Goal: Task Accomplishment & Management: Manage account settings

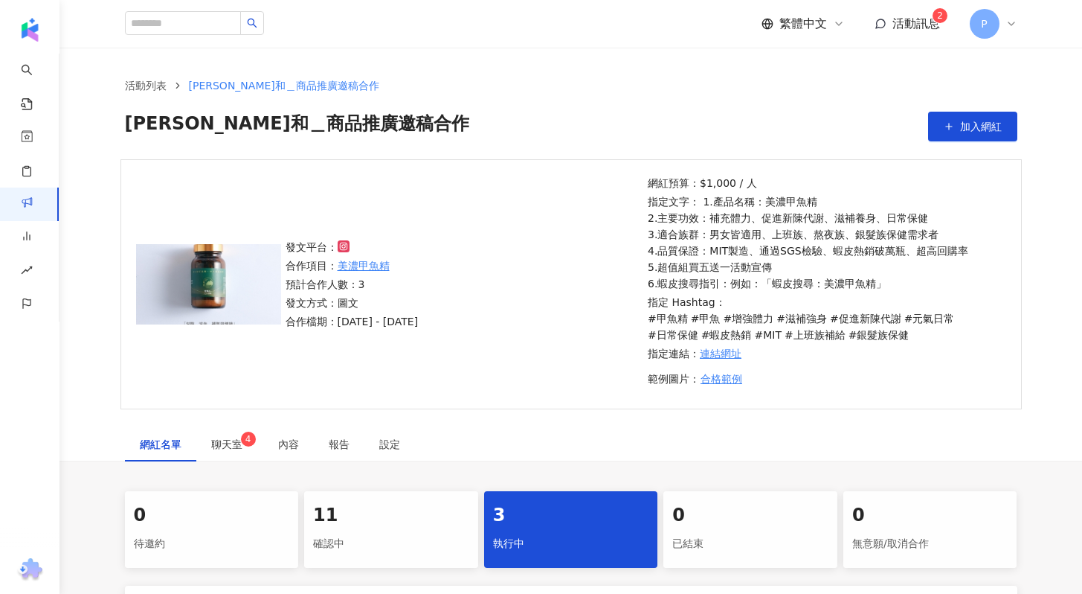
click at [904, 27] on span "活動訊息" at bounding box center [917, 23] width 48 height 14
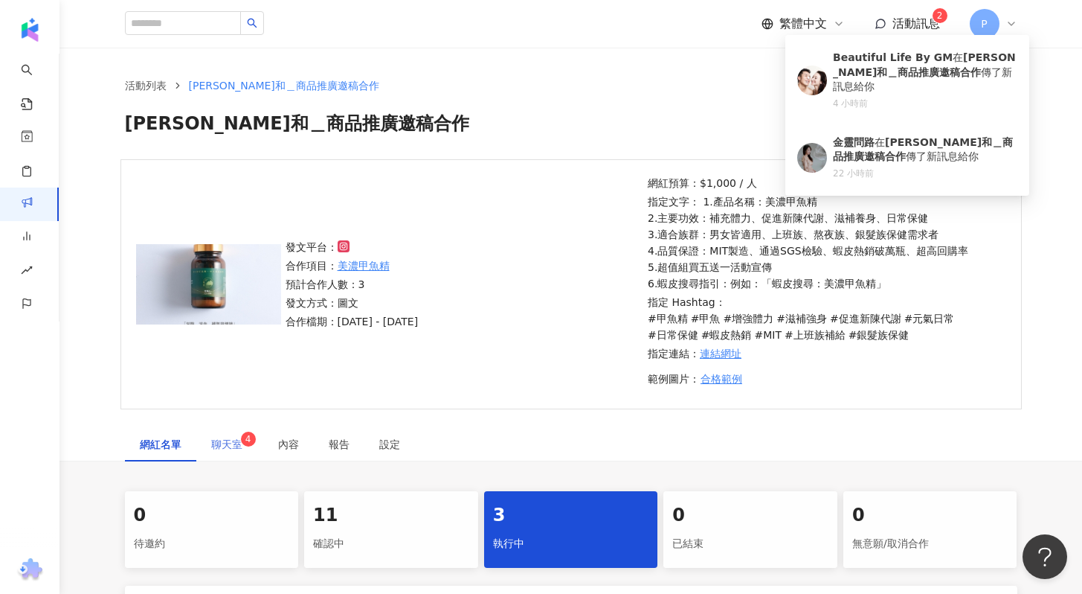
click at [228, 452] on div "聊天室 4" at bounding box center [229, 444] width 67 height 34
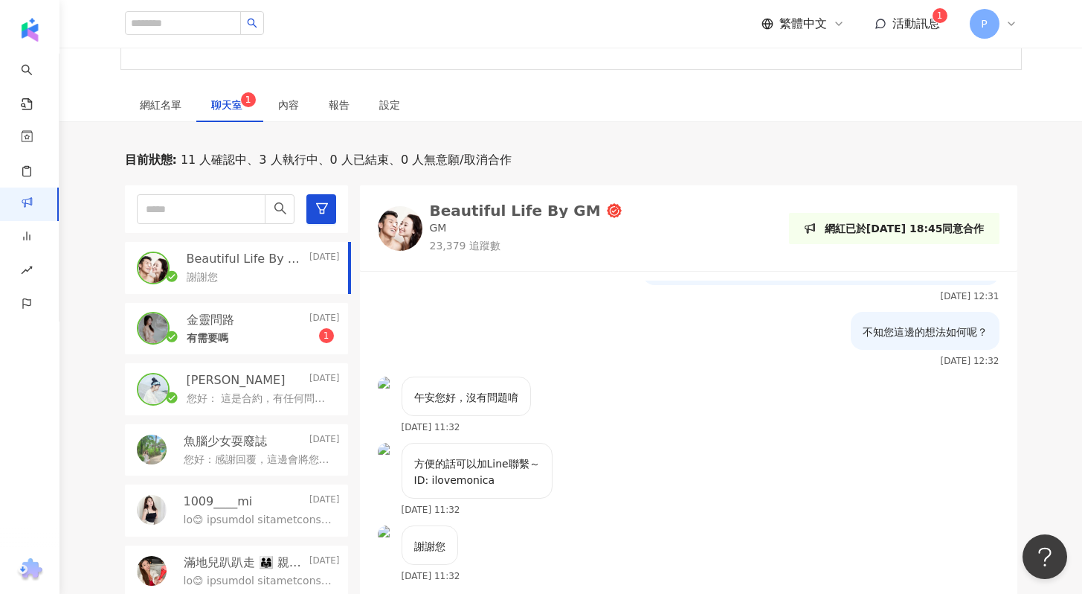
scroll to position [753, 0]
click at [243, 378] on div "[PERSON_NAME][DATE]" at bounding box center [263, 380] width 153 height 16
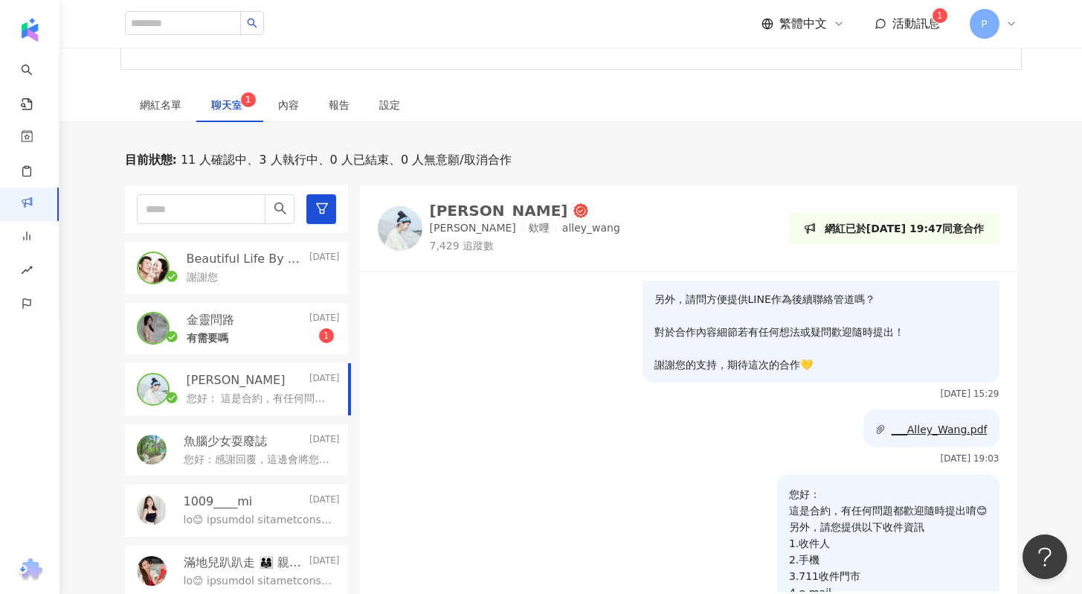
scroll to position [701, 0]
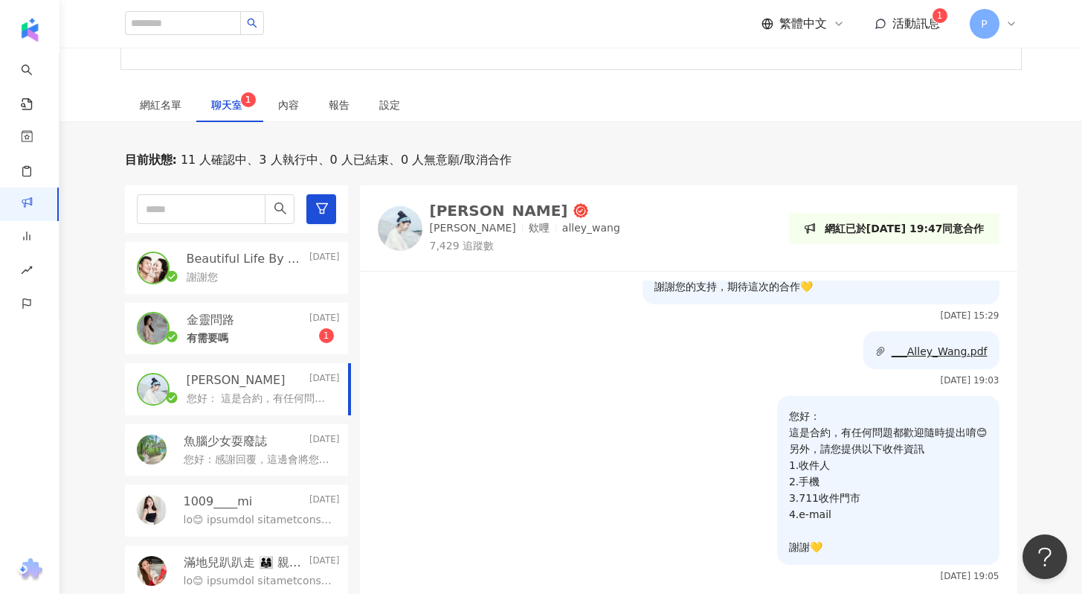
click at [225, 277] on div "謝謝您" at bounding box center [263, 276] width 153 height 18
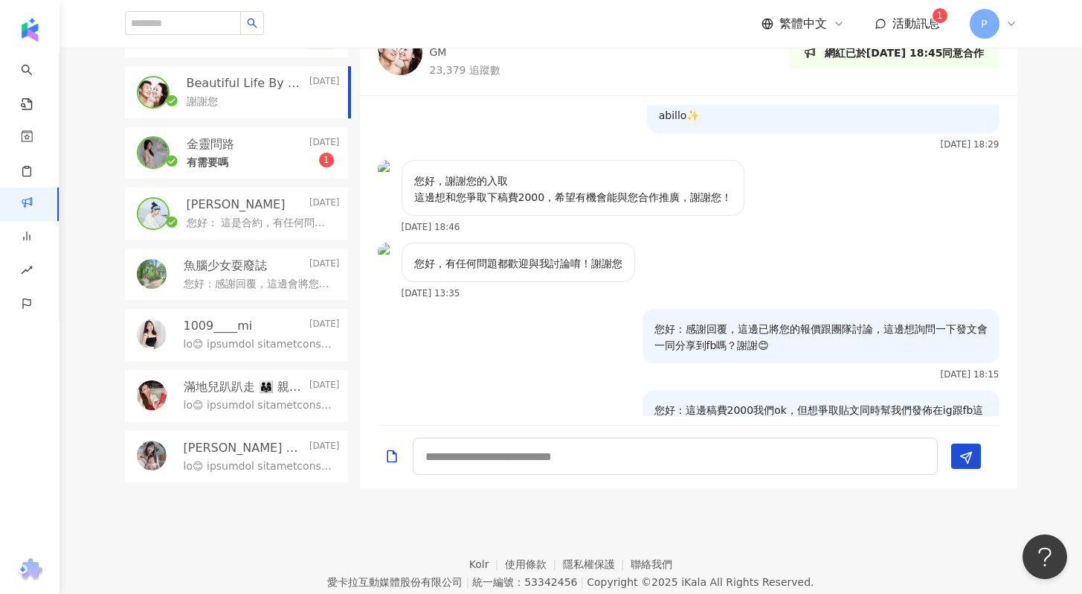
scroll to position [510, 0]
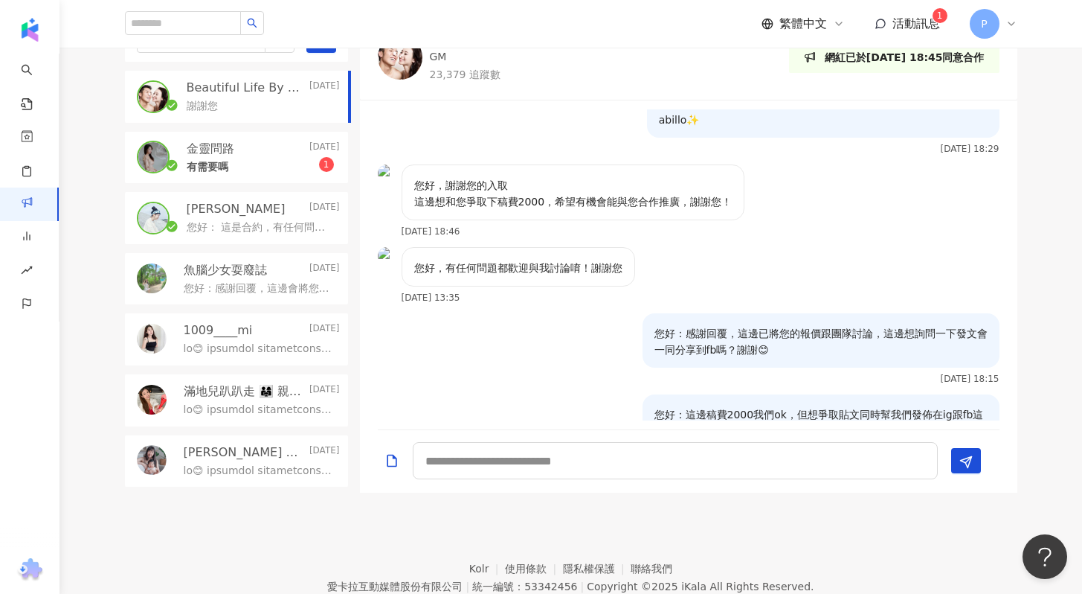
click at [254, 99] on div "謝謝您" at bounding box center [263, 105] width 153 height 18
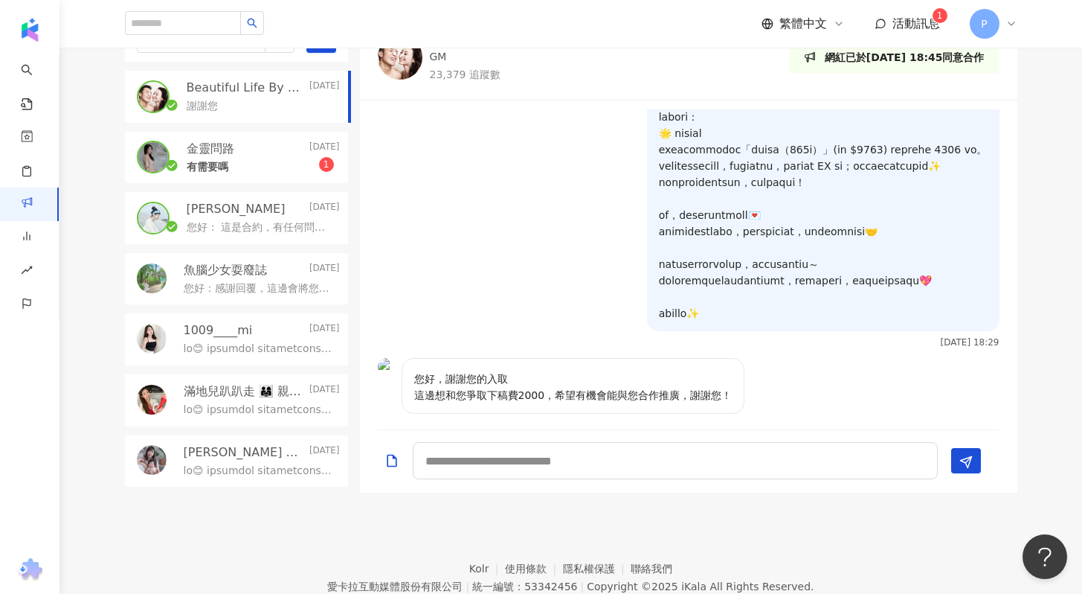
scroll to position [147, 0]
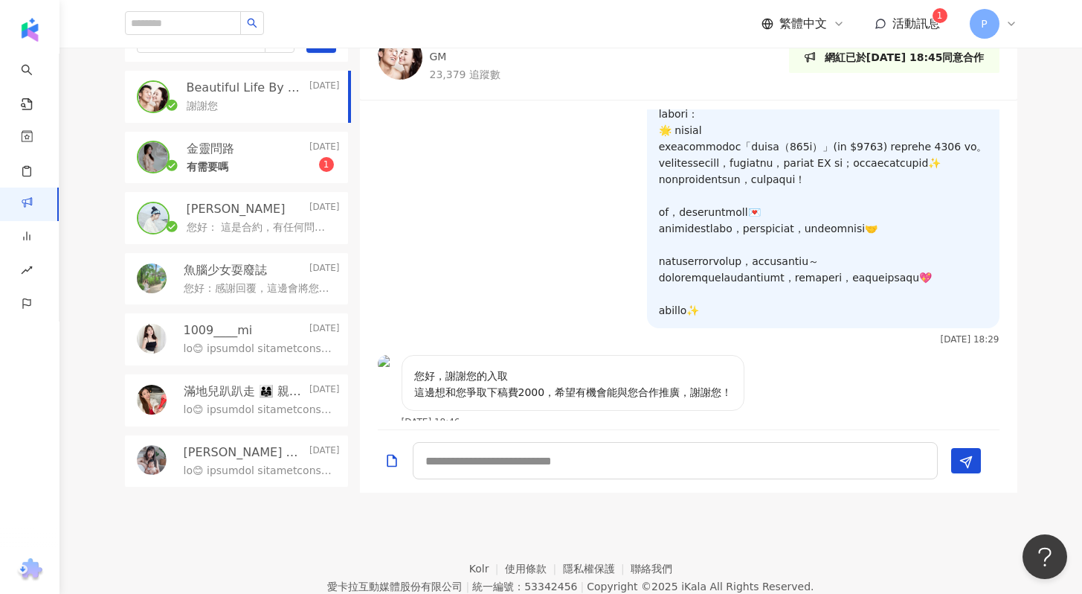
click at [263, 228] on p "您好： 這是合約，有任何問題都歡迎隨時提出唷😊 另外，請您提供以下收件資訊 1.收件人 2.手機 3.711收件門市 4.e-mail 謝謝💛" at bounding box center [260, 227] width 147 height 15
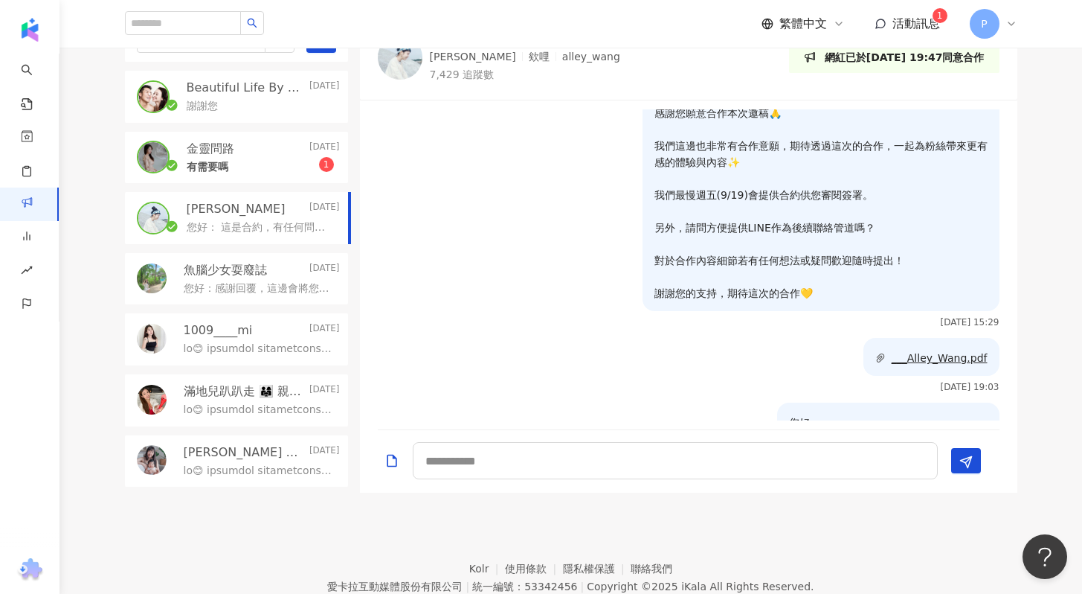
scroll to position [442, 0]
click at [271, 161] on div "有需要嗎 1" at bounding box center [263, 166] width 153 height 18
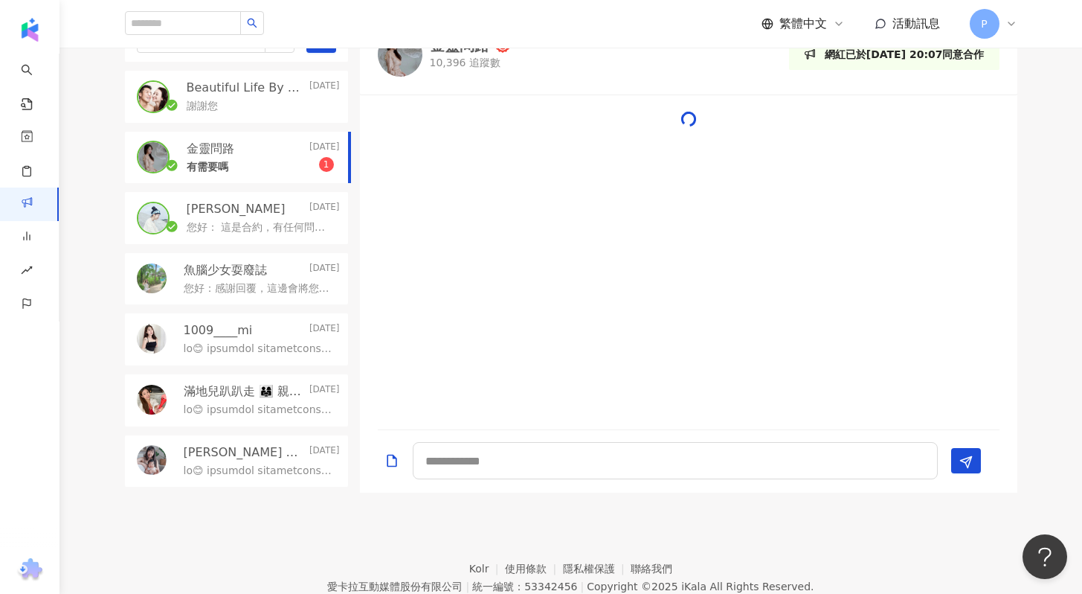
scroll to position [536, 0]
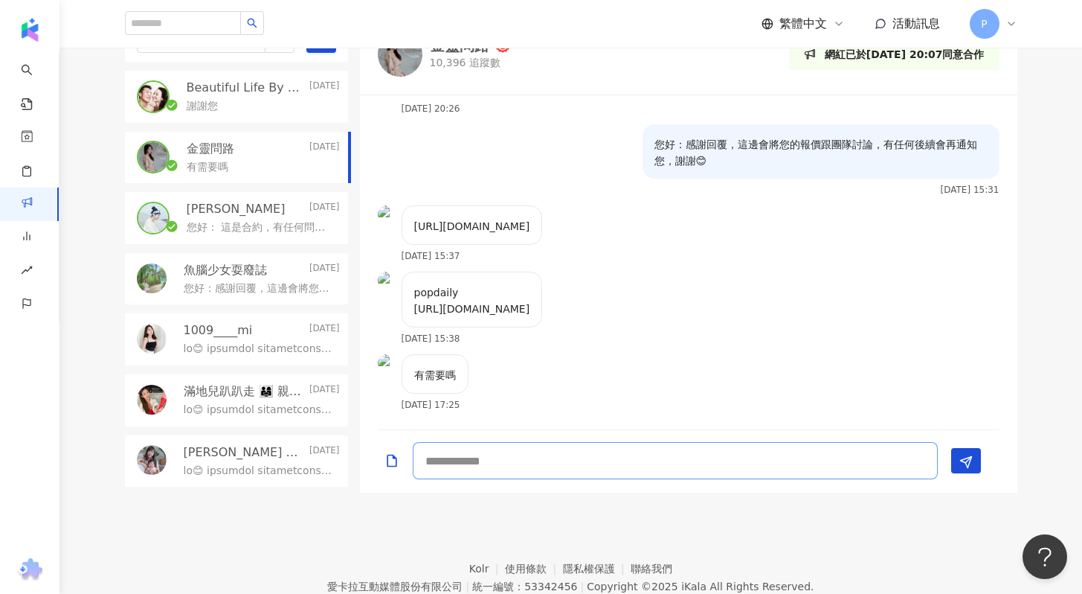
click at [453, 463] on textarea at bounding box center [675, 460] width 525 height 37
paste textarea "**********"
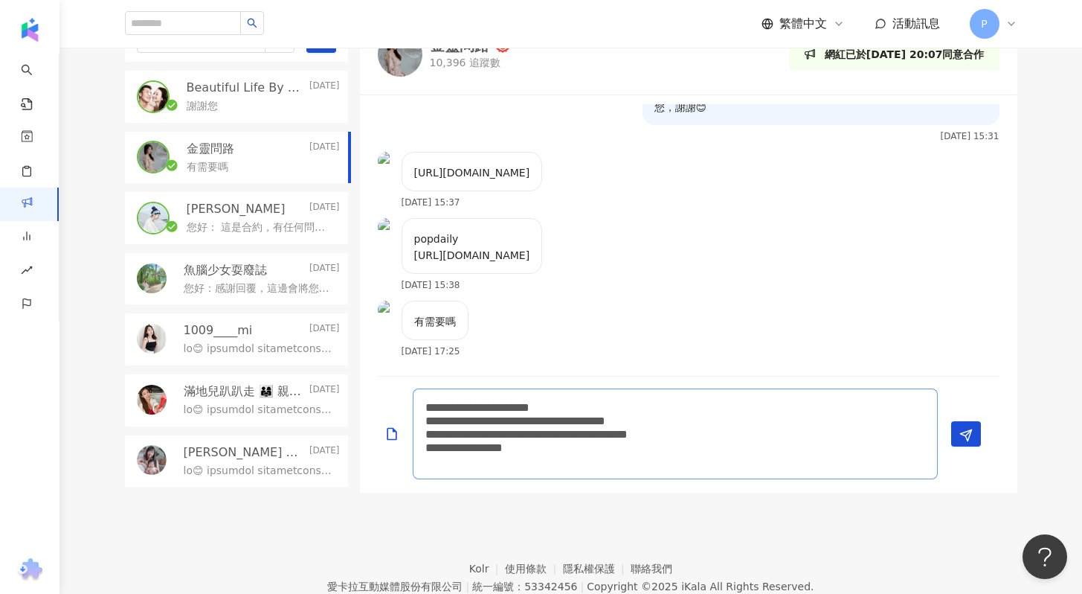
click at [465, 408] on textarea "**********" at bounding box center [675, 433] width 525 height 91
drag, startPoint x: 579, startPoint y: 405, endPoint x: 641, endPoint y: 405, distance: 62.5
click at [641, 405] on textarea "**********" at bounding box center [675, 433] width 525 height 91
drag, startPoint x: 571, startPoint y: 419, endPoint x: 720, endPoint y: 411, distance: 149.7
click at [720, 411] on textarea "**********" at bounding box center [675, 433] width 525 height 91
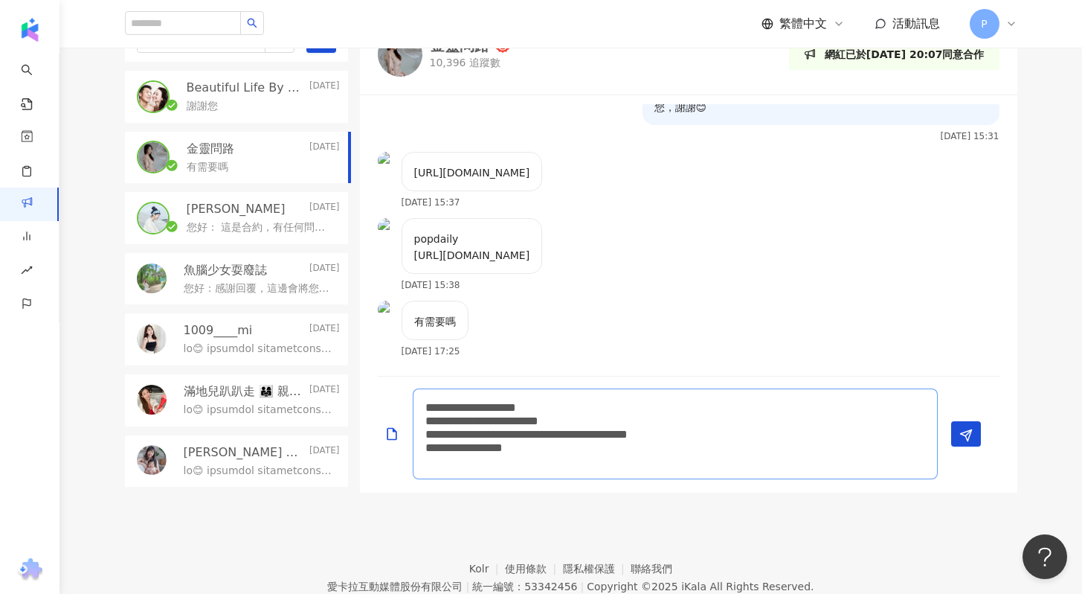
drag, startPoint x: 554, startPoint y: 418, endPoint x: 715, endPoint y: 418, distance: 160.7
click at [715, 418] on textarea "**********" at bounding box center [675, 433] width 525 height 91
drag, startPoint x: 652, startPoint y: 434, endPoint x: 427, endPoint y: 430, distance: 225.4
click at [427, 430] on textarea "**********" at bounding box center [675, 433] width 525 height 91
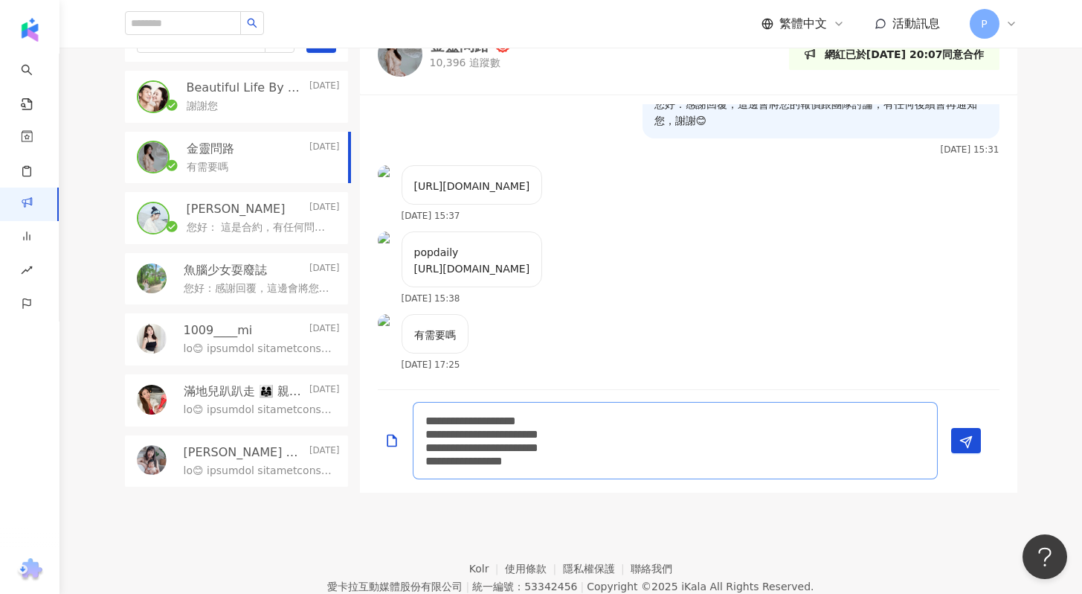
click at [471, 434] on textarea "**********" at bounding box center [675, 440] width 525 height 77
drag, startPoint x: 603, startPoint y: 434, endPoint x: 743, endPoint y: 431, distance: 140.6
click at [743, 431] on textarea "**********" at bounding box center [675, 440] width 525 height 77
drag, startPoint x: 580, startPoint y: 433, endPoint x: 736, endPoint y: 433, distance: 155.5
click at [736, 433] on textarea "**********" at bounding box center [675, 440] width 525 height 77
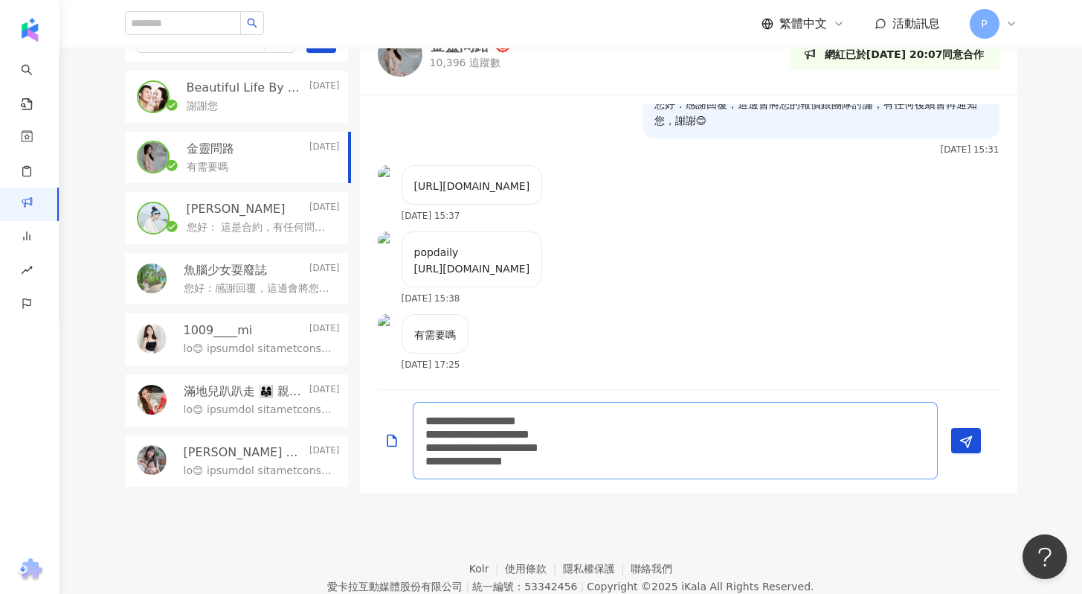
paste textarea "*****"
click at [448, 433] on textarea "**********" at bounding box center [675, 440] width 525 height 77
type textarea "**********"
click at [620, 463] on textarea "**********" at bounding box center [675, 440] width 525 height 77
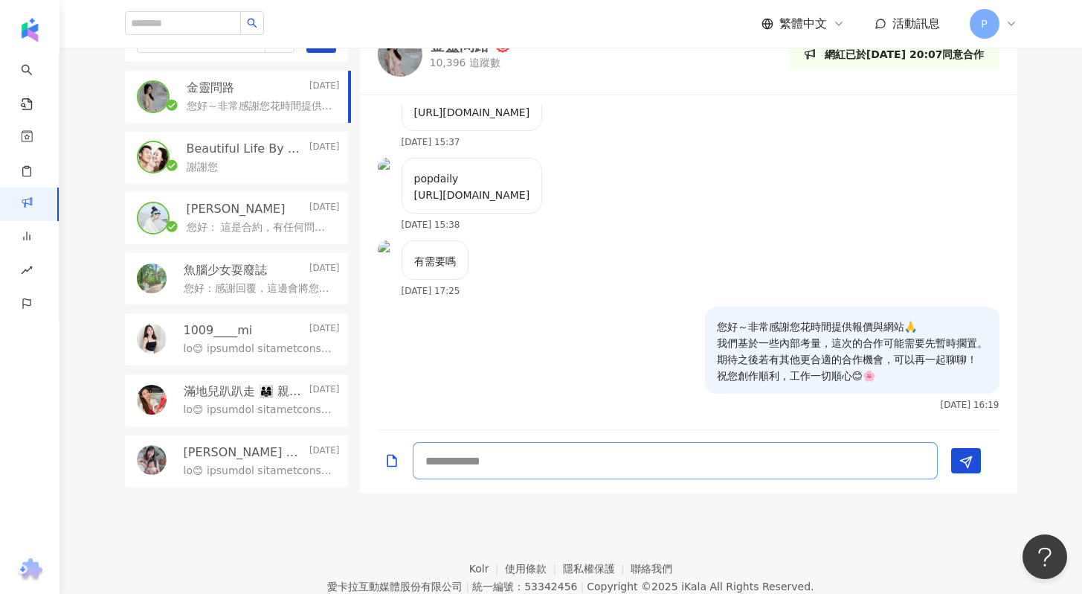
scroll to position [650, 0]
click at [247, 213] on div "[PERSON_NAME][DATE]" at bounding box center [263, 209] width 153 height 16
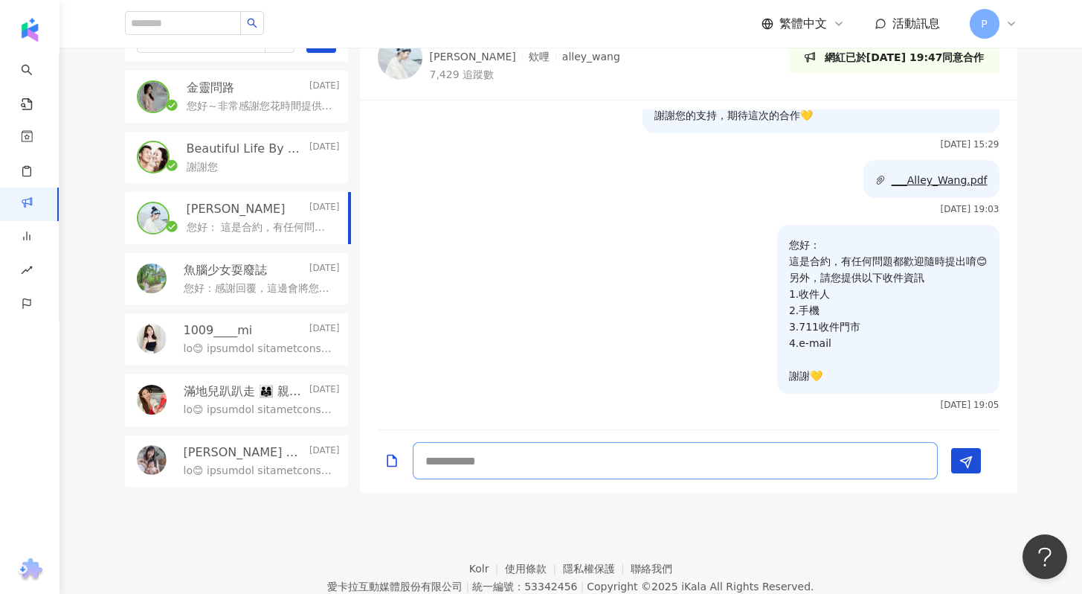
click at [649, 462] on textarea at bounding box center [675, 460] width 525 height 37
type textarea "**********"
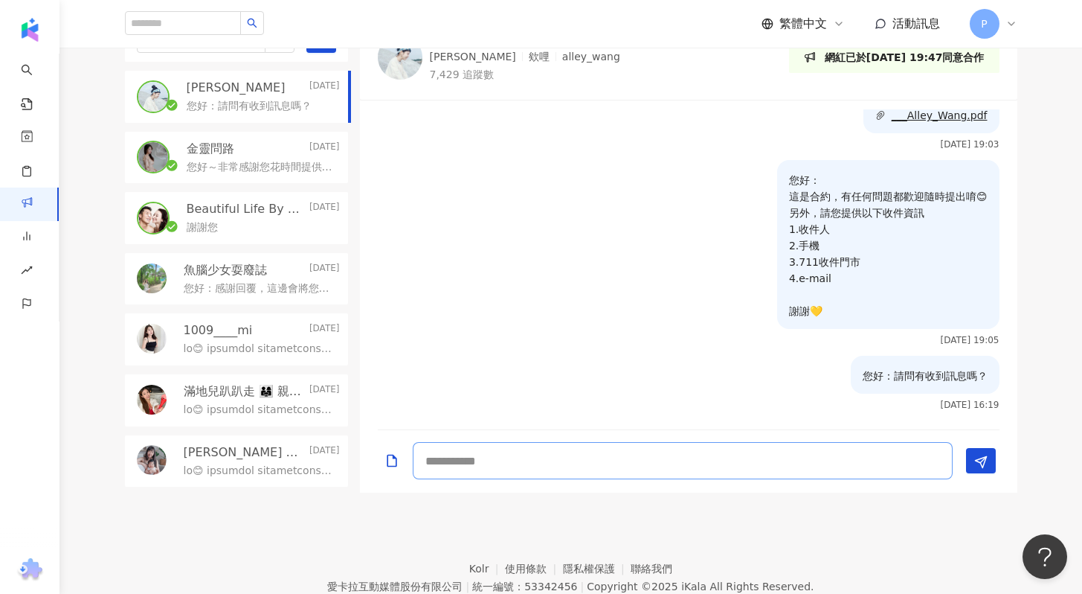
scroll to position [765, 0]
click at [254, 270] on p "魚腦少女耍廢誌" at bounding box center [225, 270] width 83 height 16
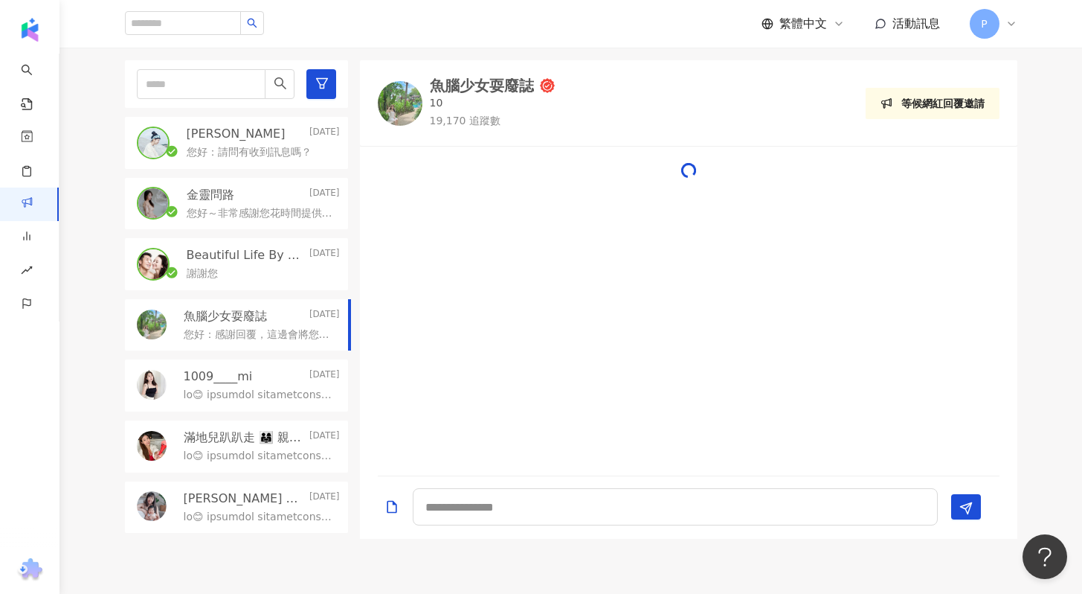
scroll to position [462, 0]
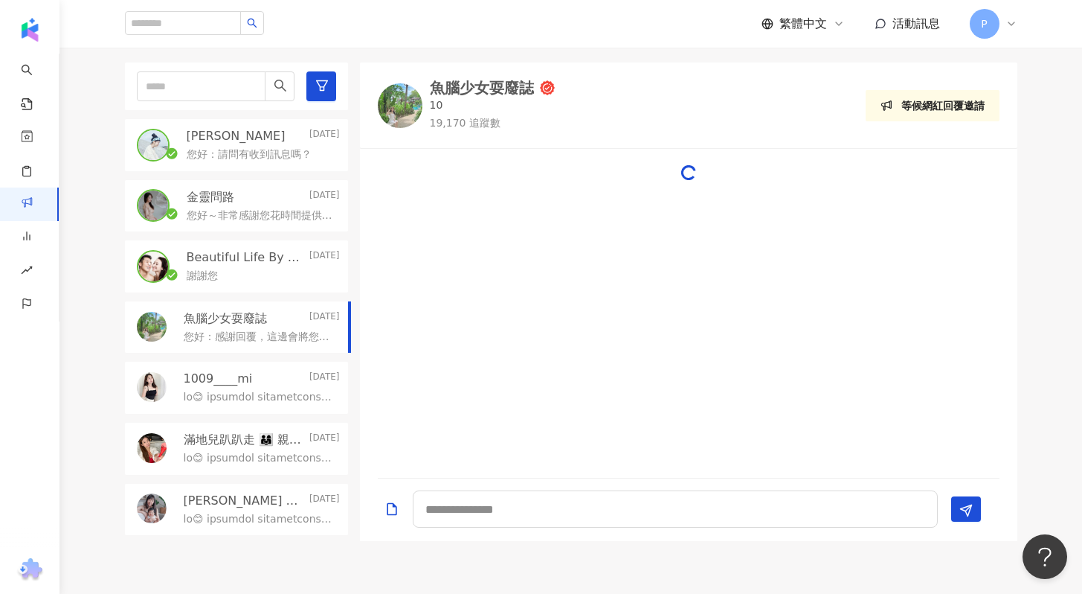
click at [234, 216] on p "您好～非常感謝您花時間提供報價與網站🙏 我們基於一些內部考量，這次的合作可能需要先暫時擱置。 期待之後若有其他更合適的合作機會，可以再一起聊聊！ 祝您創作順利…" at bounding box center [260, 215] width 147 height 15
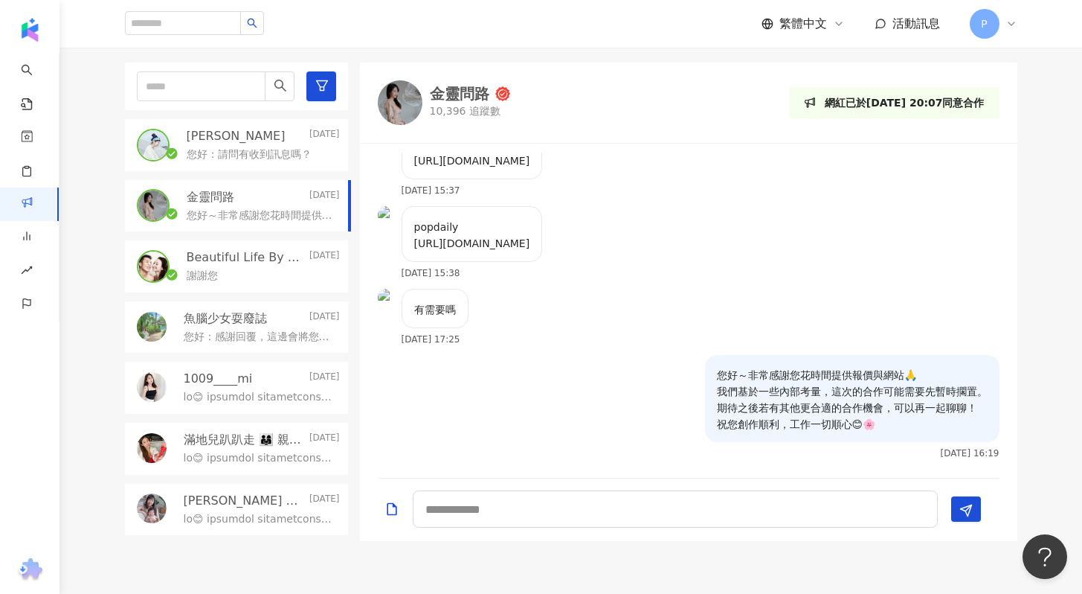
click at [242, 263] on p "Beautiful Life By GM" at bounding box center [247, 257] width 120 height 16
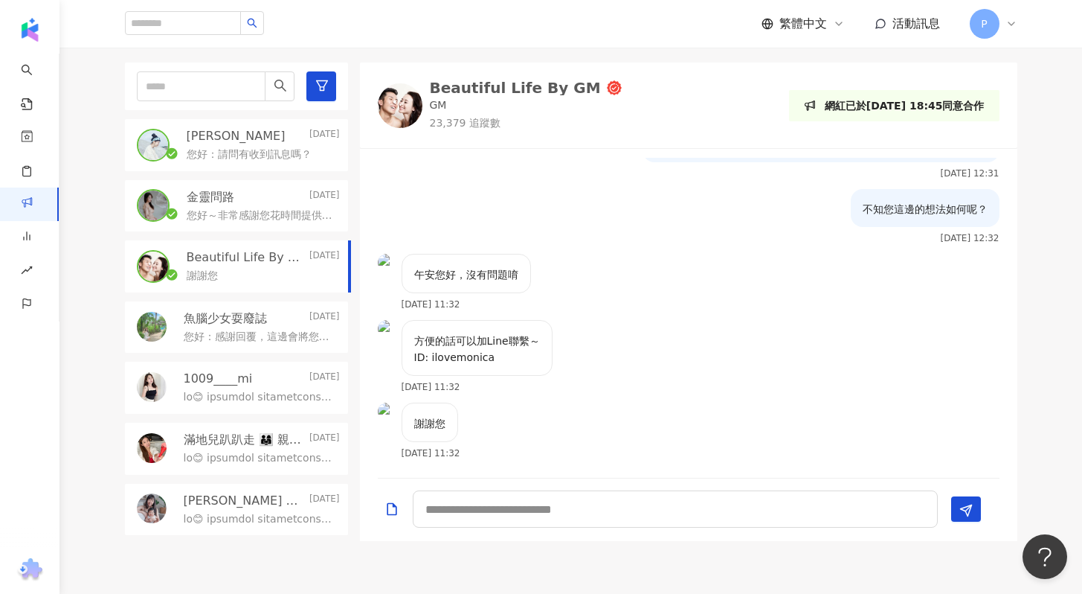
scroll to position [753, 0]
click at [249, 331] on p "您好：感謝回覆，這邊會將您的報價跟團隊討論，有任何後續會再通知您，謝謝😊" at bounding box center [259, 337] width 150 height 15
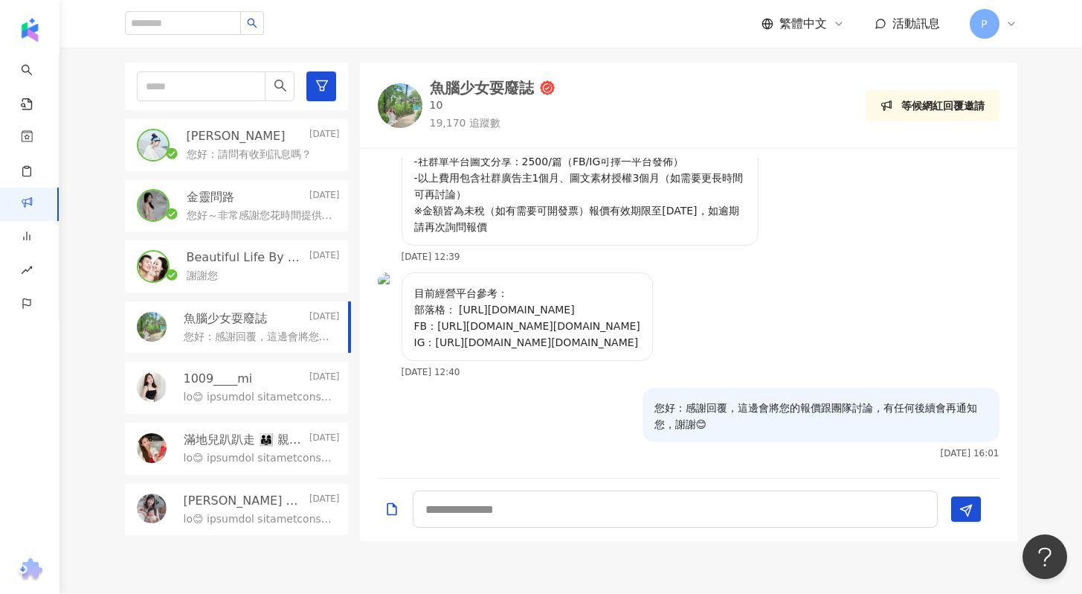
click at [269, 142] on div "[PERSON_NAME][DATE]" at bounding box center [263, 136] width 153 height 16
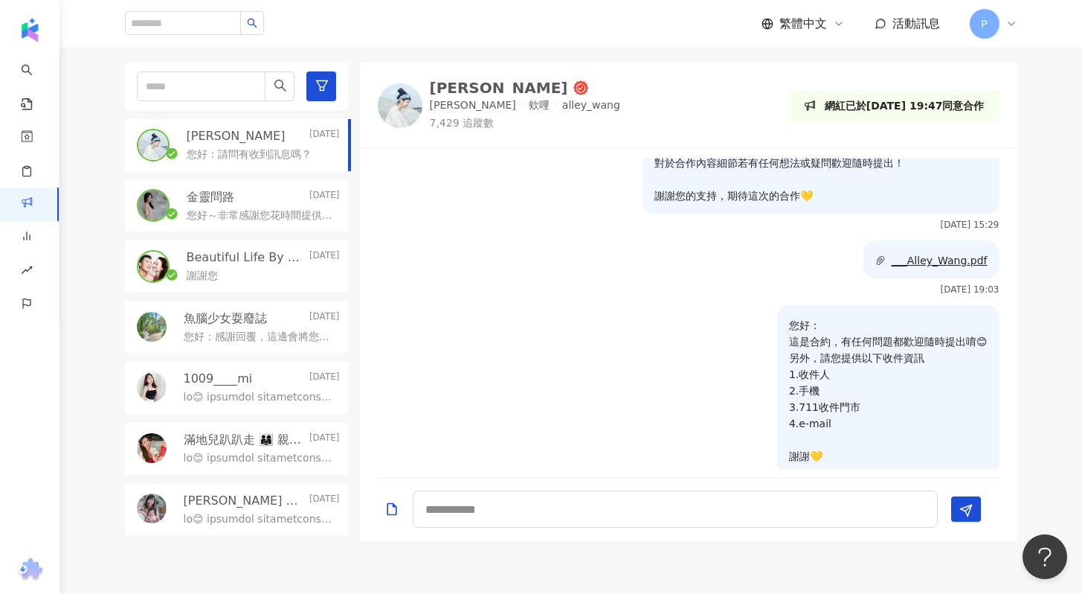
scroll to position [765, 0]
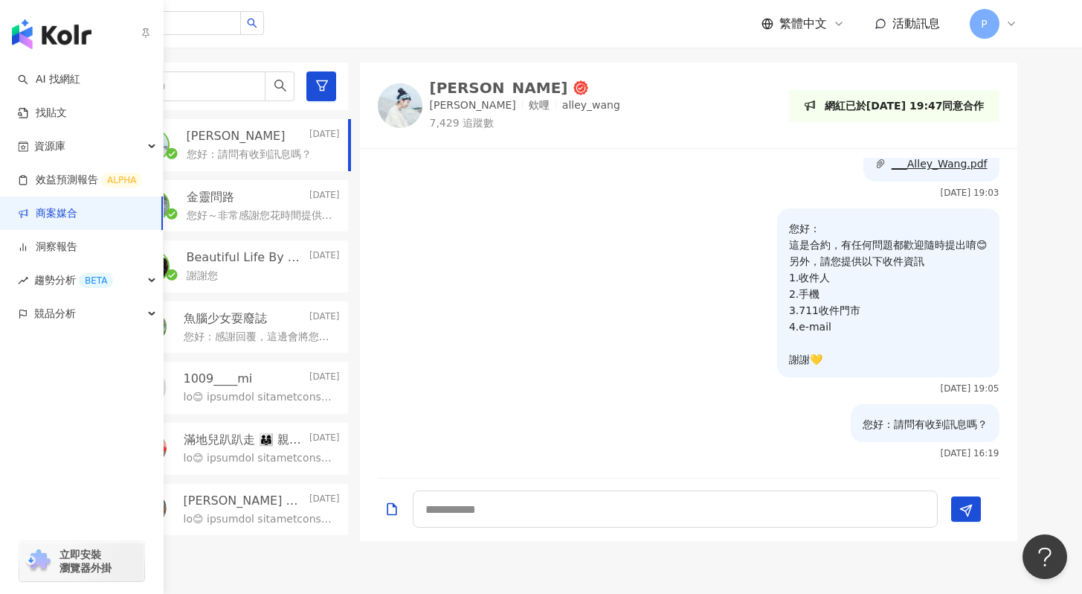
click at [77, 208] on link "商案媒合" at bounding box center [48, 213] width 60 height 15
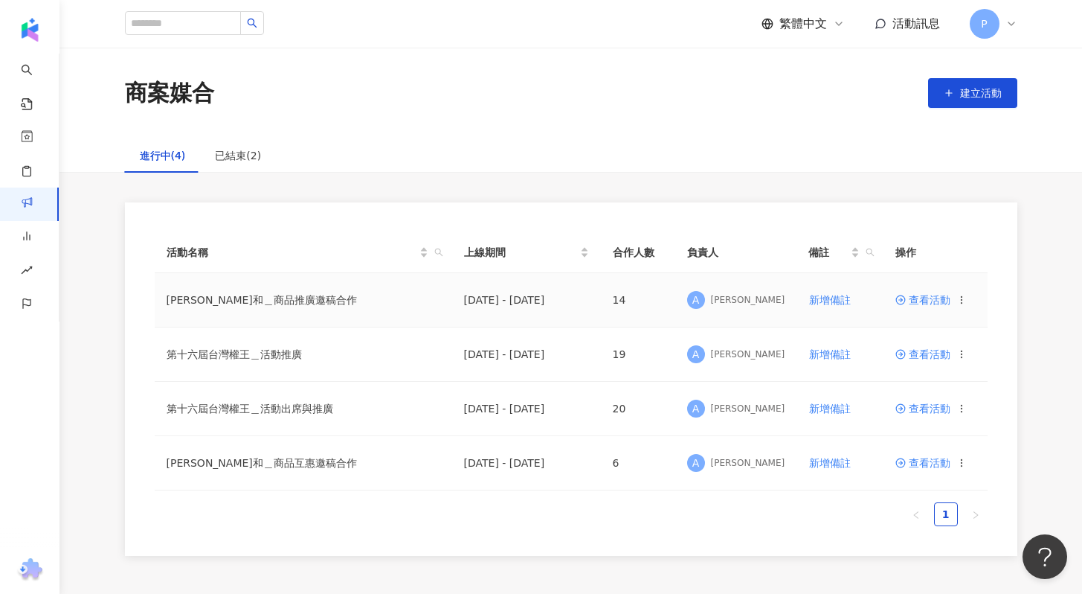
click at [928, 297] on span "查看活動" at bounding box center [923, 300] width 55 height 10
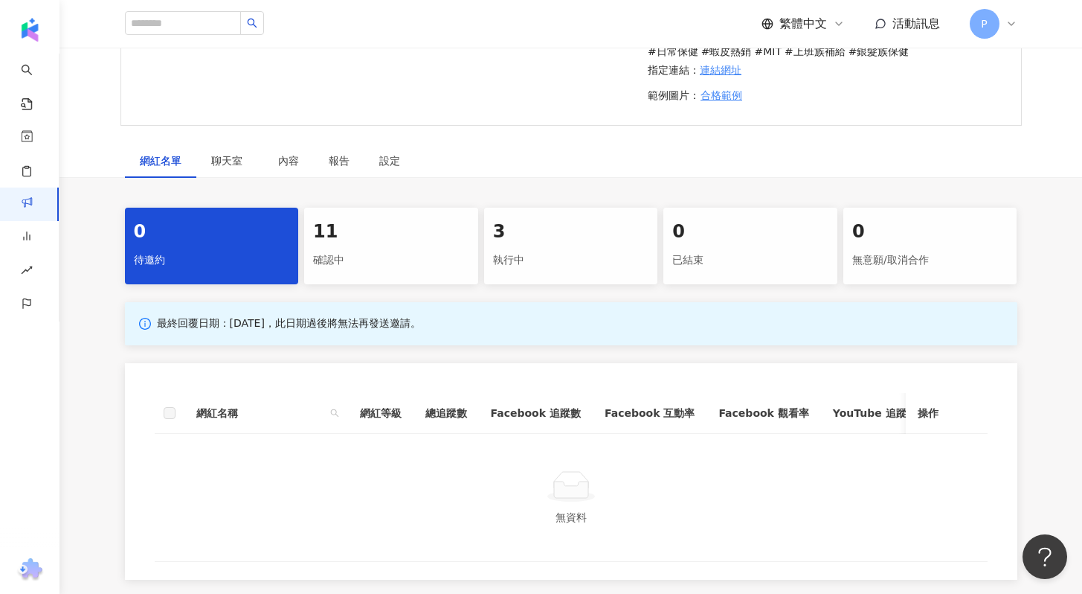
scroll to position [266, 0]
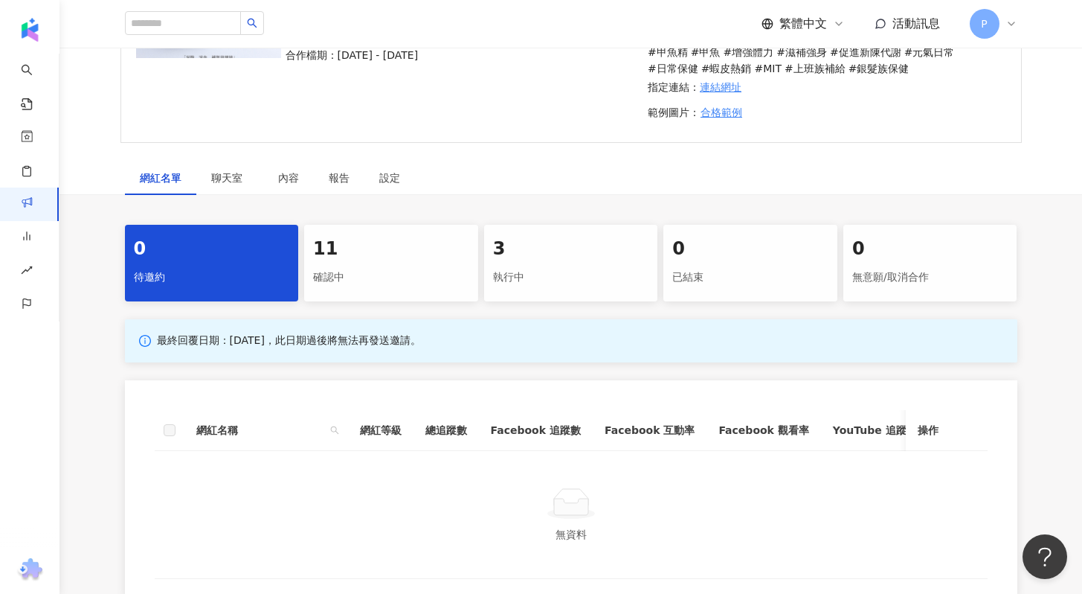
click at [504, 283] on div "執行中" at bounding box center [571, 277] width 156 height 25
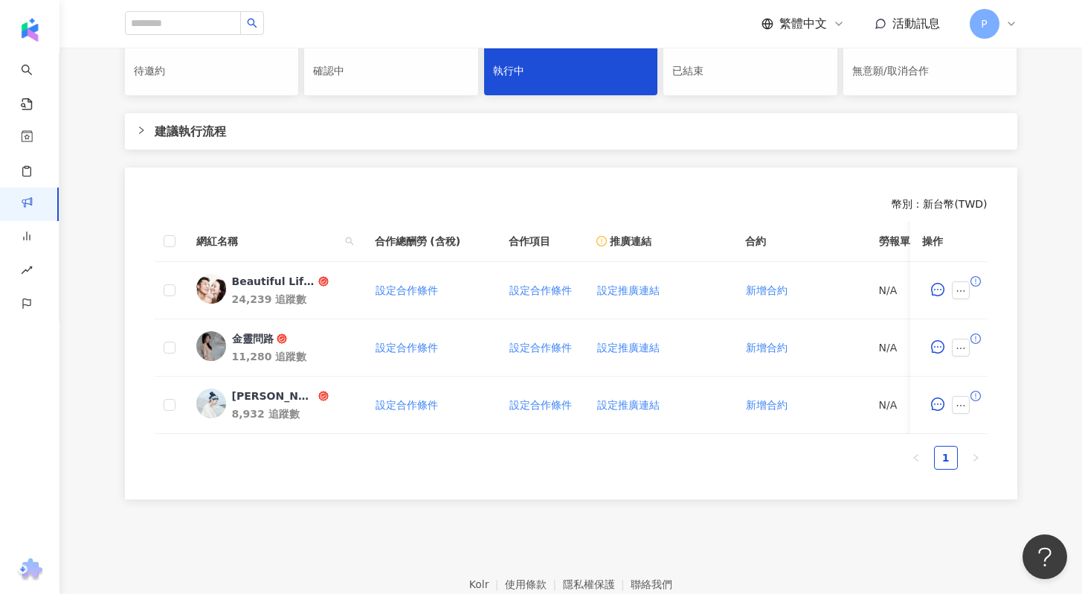
scroll to position [498, 0]
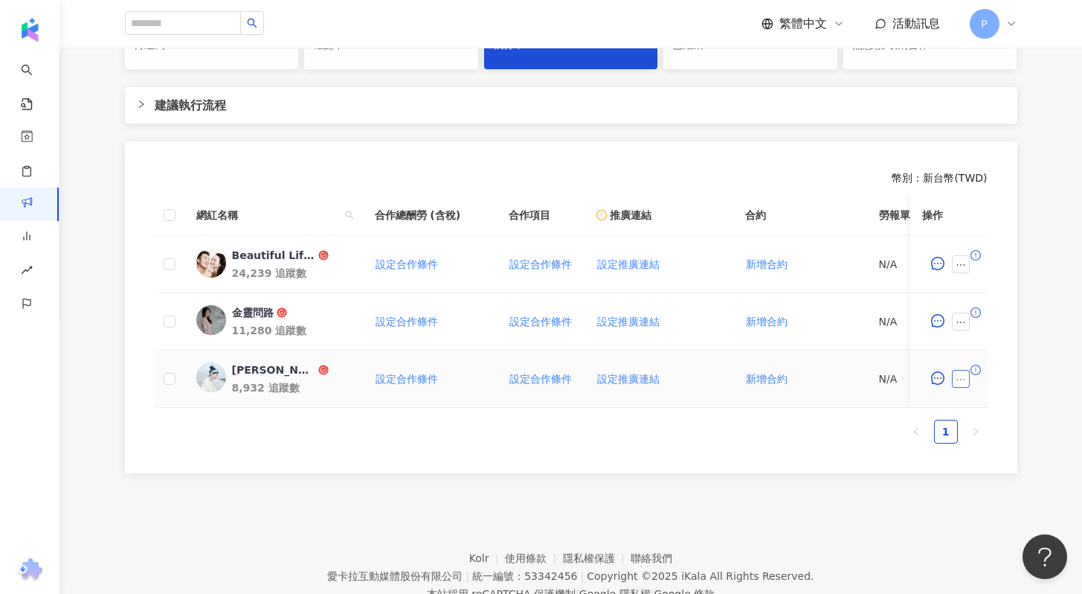
click at [960, 379] on icon "ellipsis" at bounding box center [961, 379] width 10 height 10
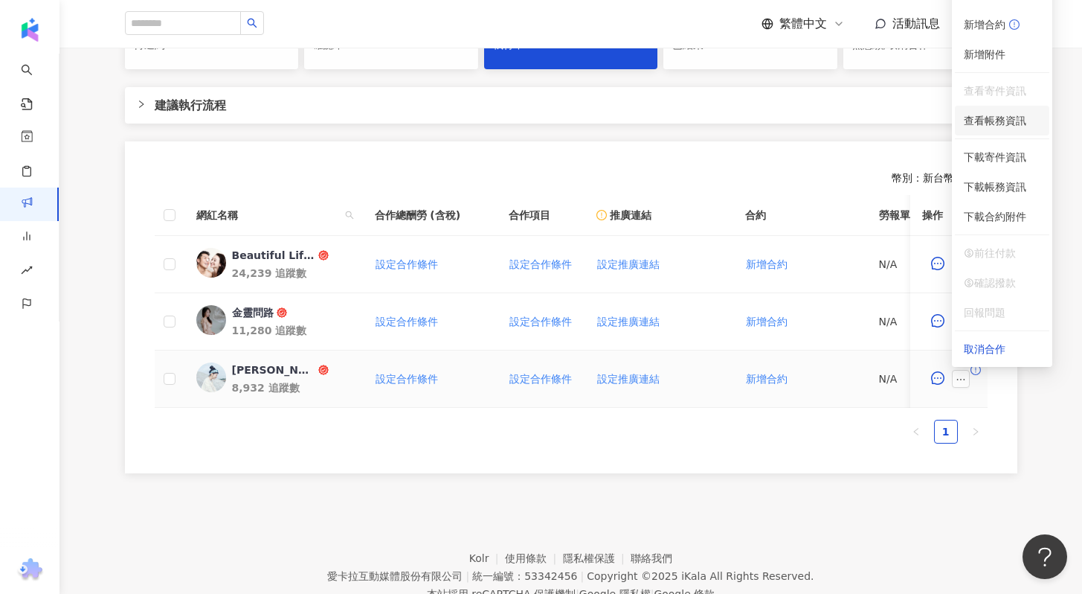
click at [1021, 121] on span "查看帳務資訊" at bounding box center [1002, 120] width 77 height 16
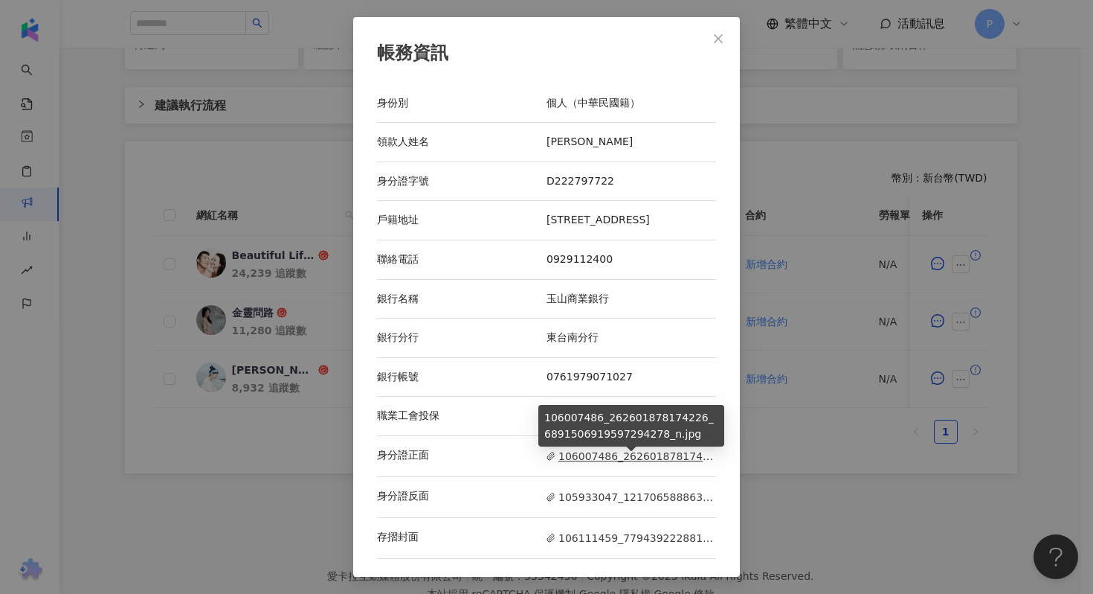
click at [583, 464] on span "106007486_262601878174226_6891506919597294278_n.jpg" at bounding box center [632, 456] width 170 height 16
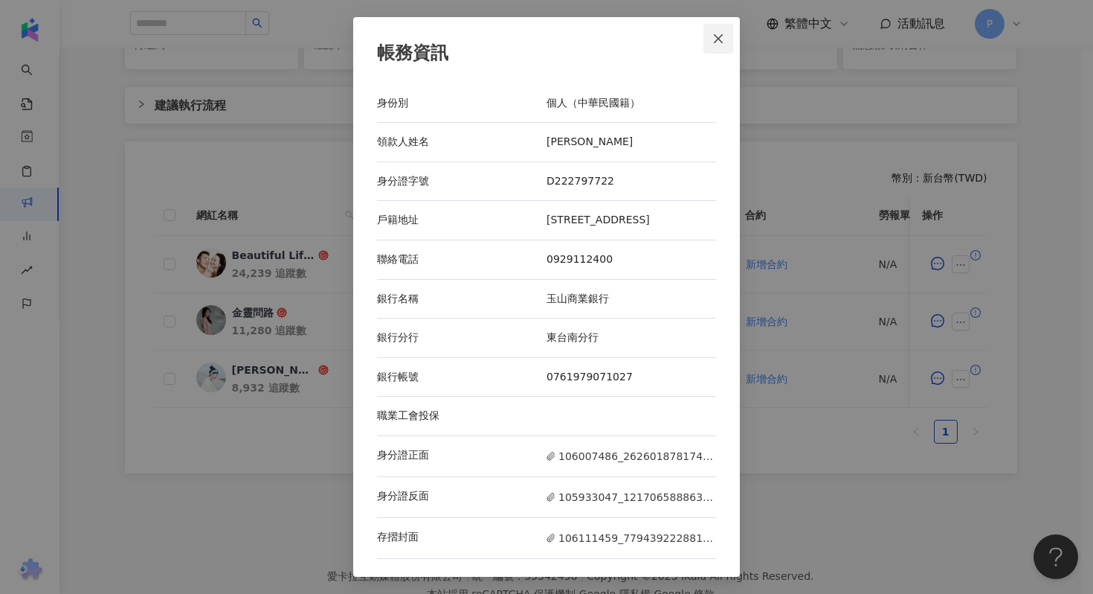
click at [717, 33] on icon "close" at bounding box center [718, 37] width 9 height 9
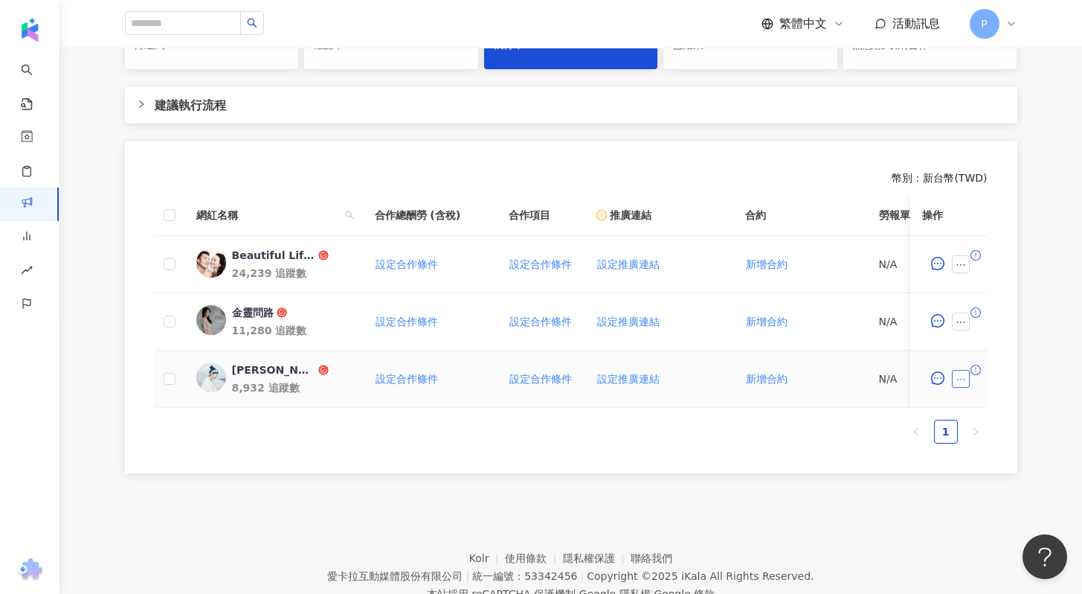
click at [956, 382] on icon "ellipsis" at bounding box center [961, 379] width 10 height 10
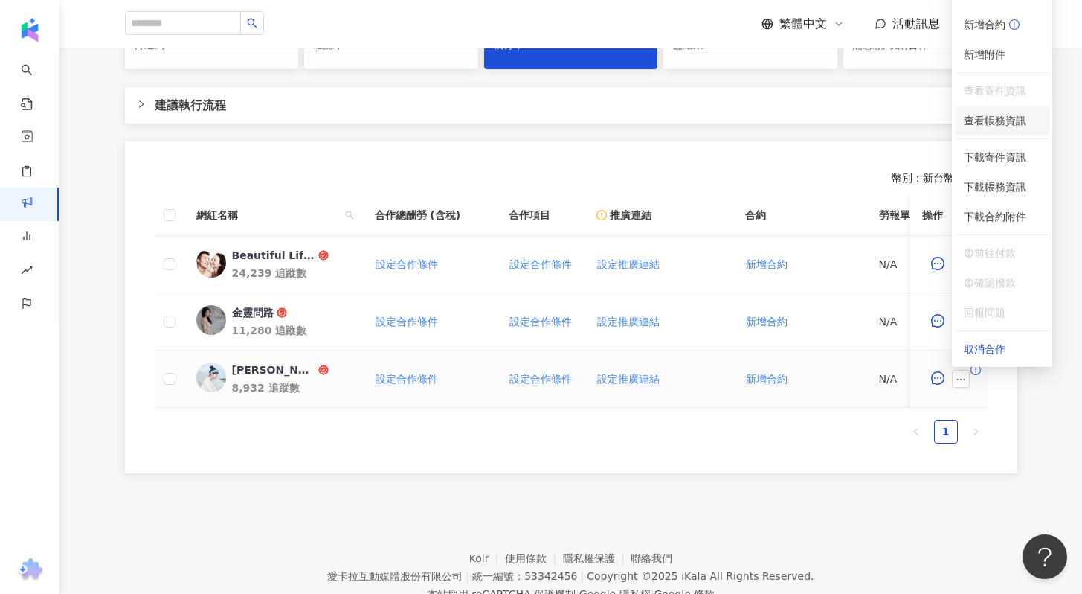
click at [1014, 122] on span "查看帳務資訊" at bounding box center [1002, 120] width 77 height 16
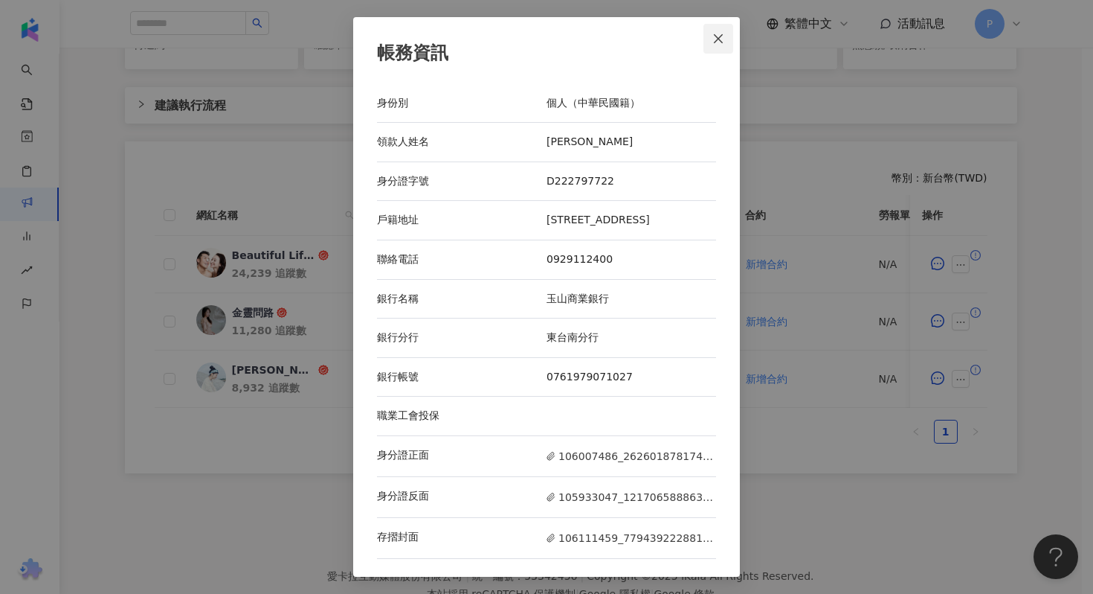
click at [722, 33] on icon "close" at bounding box center [718, 37] width 9 height 9
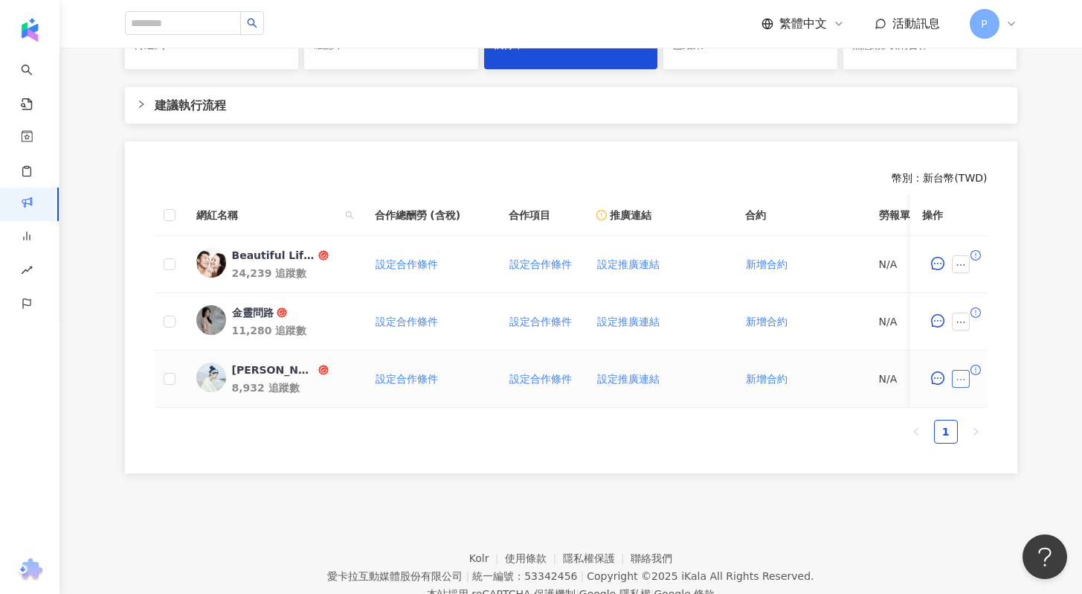
click at [957, 375] on icon "ellipsis" at bounding box center [961, 379] width 10 height 10
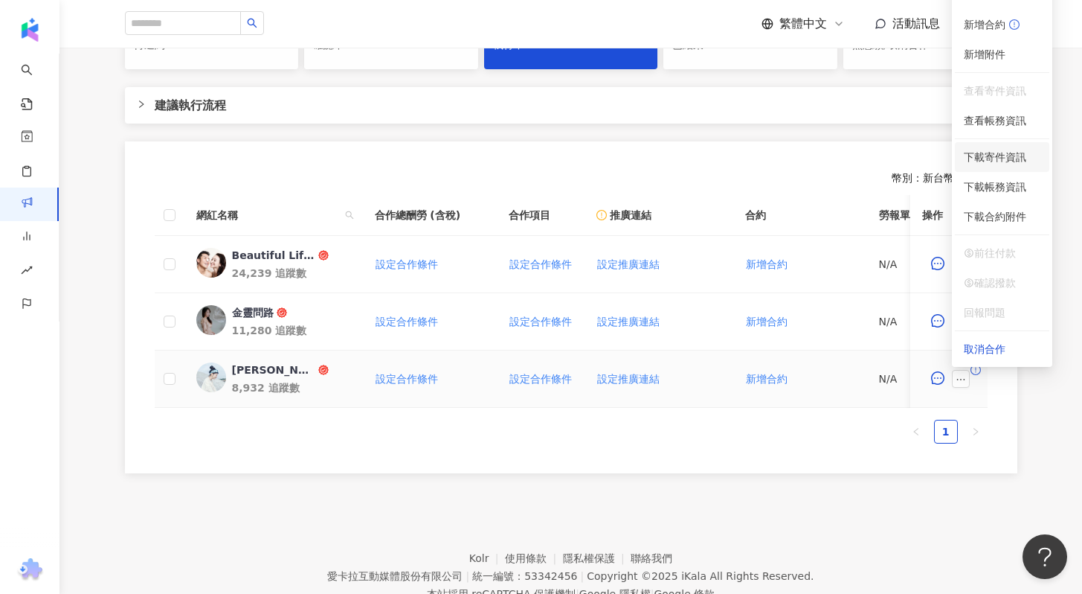
click at [1016, 158] on span "下載寄件資訊" at bounding box center [1002, 157] width 77 height 16
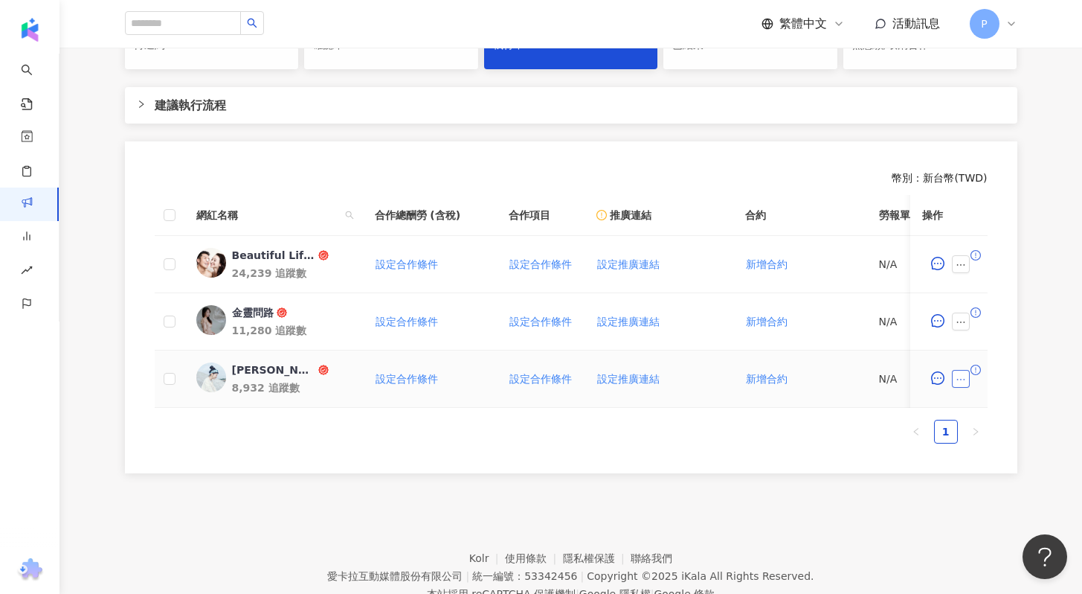
click at [956, 384] on icon "ellipsis" at bounding box center [961, 379] width 10 height 10
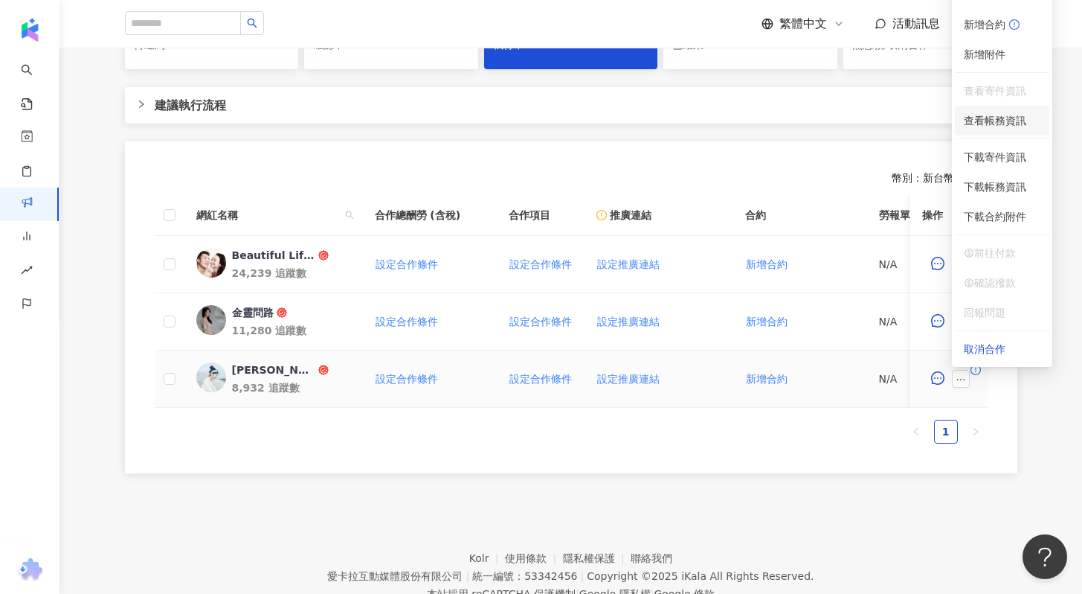
click at [1027, 120] on span "查看帳務資訊" at bounding box center [1002, 120] width 77 height 16
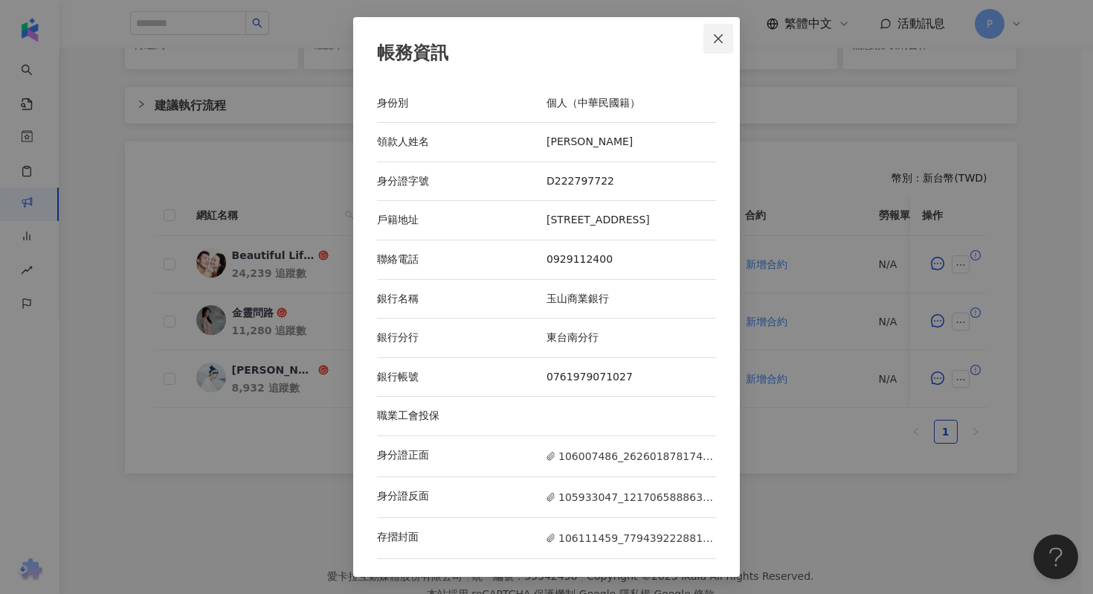
click at [719, 33] on icon "close" at bounding box center [719, 39] width 12 height 12
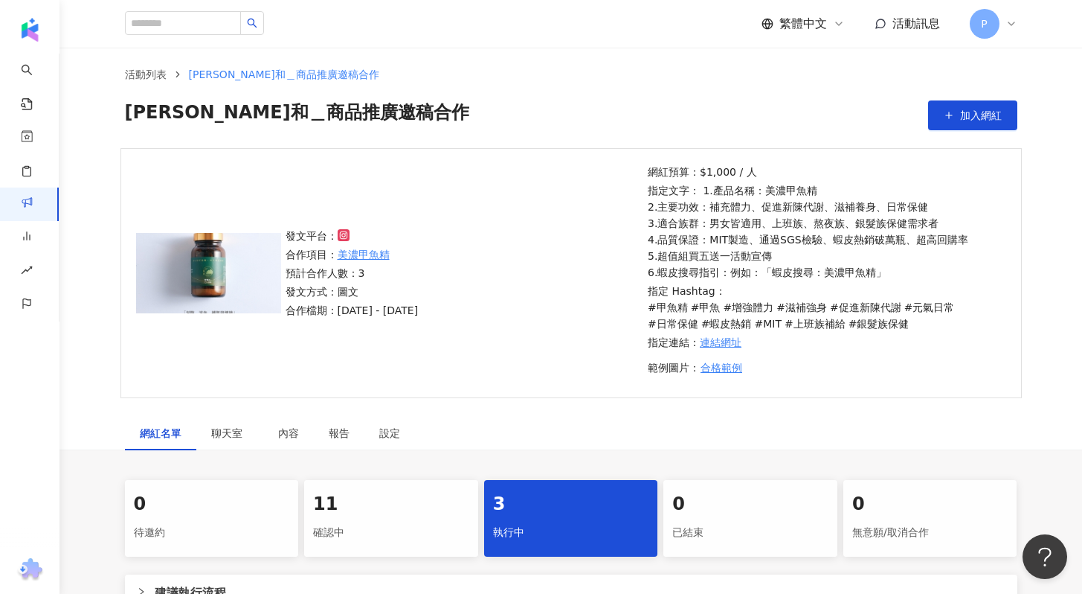
scroll to position [188, 0]
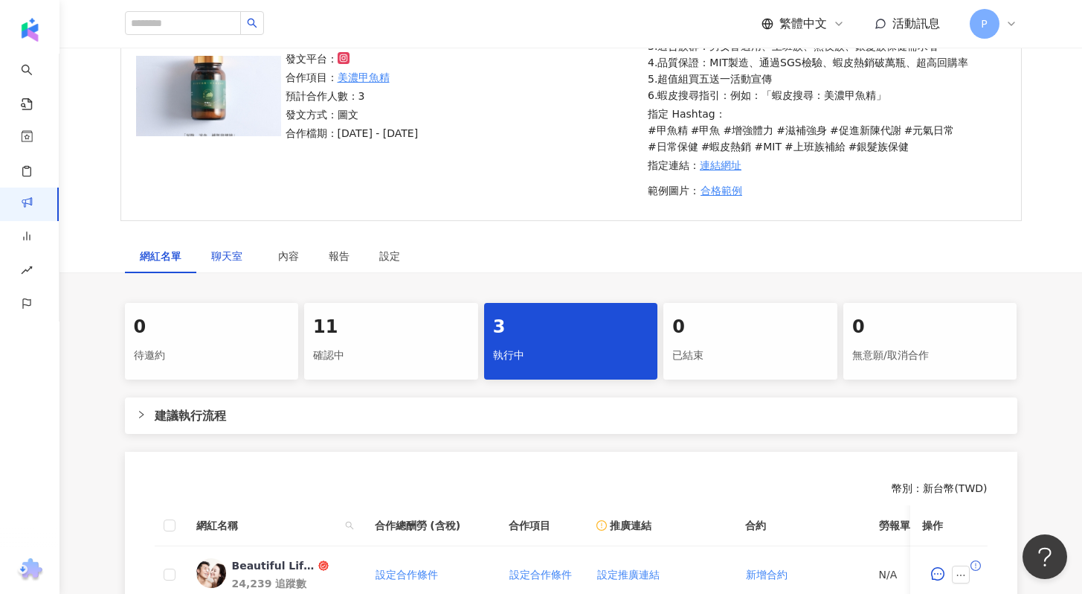
click at [227, 256] on span "聊天室" at bounding box center [229, 256] width 37 height 10
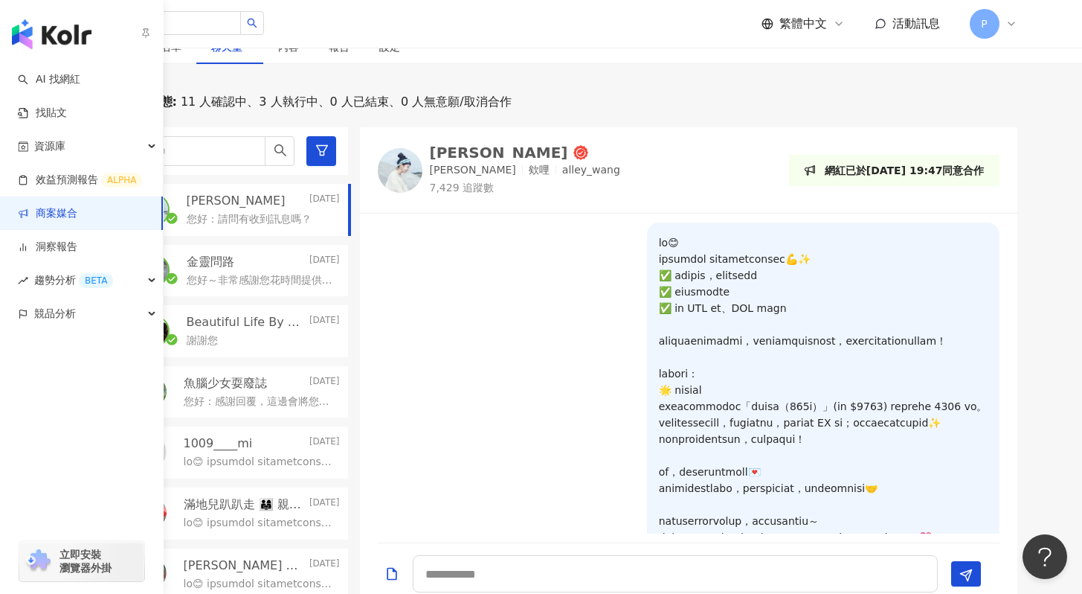
click at [77, 219] on link "商案媒合" at bounding box center [48, 213] width 60 height 15
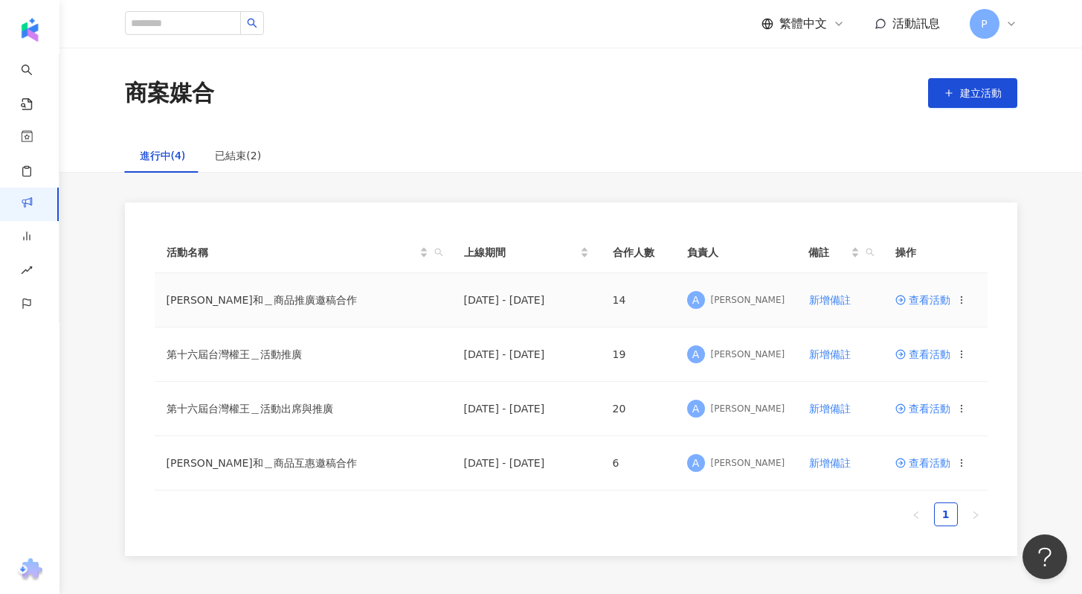
click at [941, 303] on span "查看活動" at bounding box center [923, 300] width 55 height 10
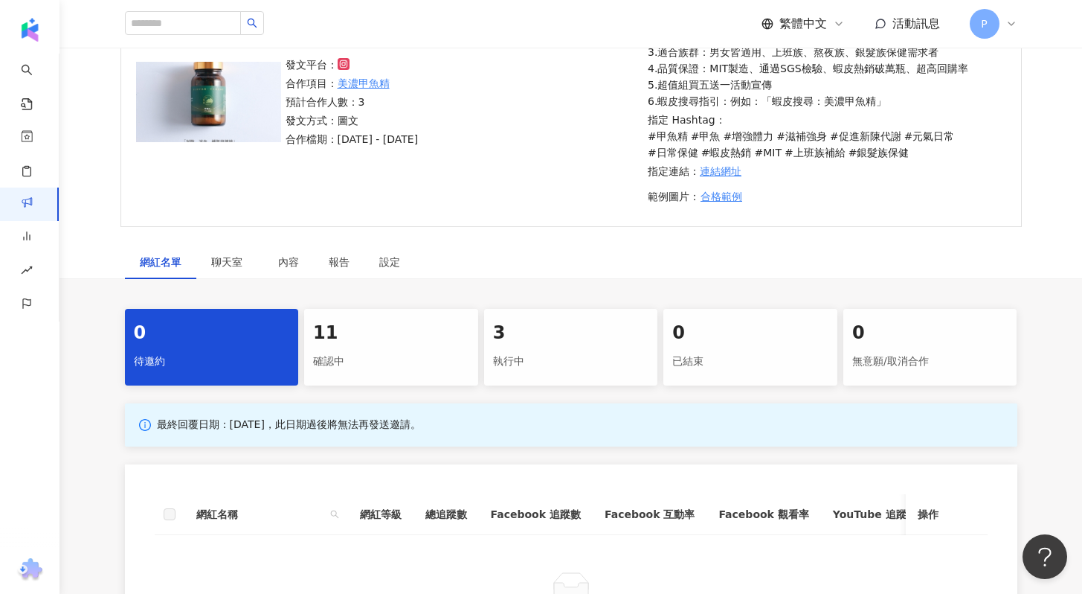
scroll to position [295, 0]
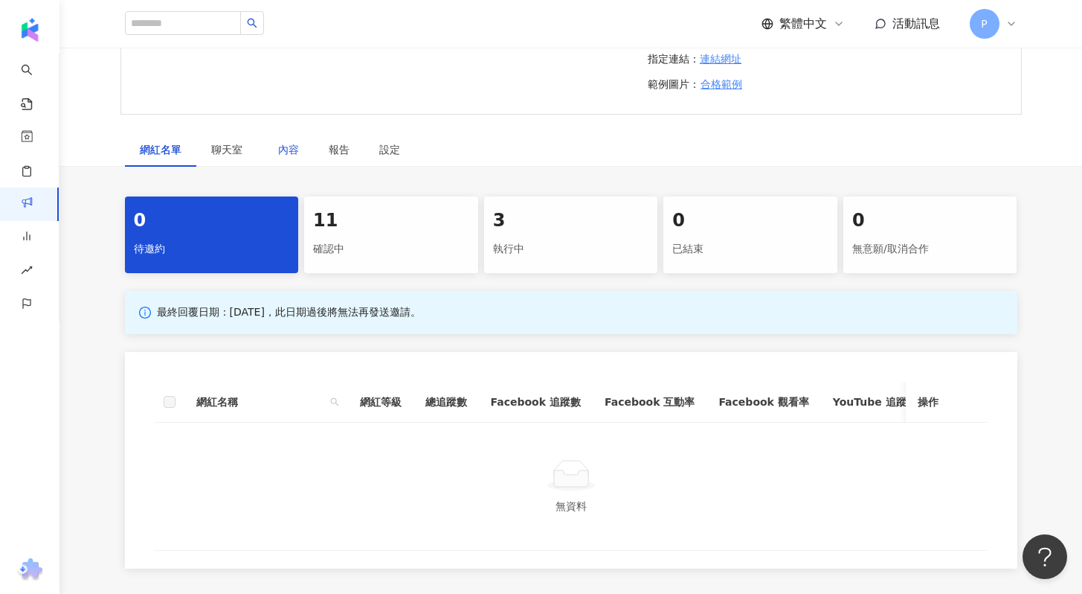
click at [284, 155] on div "內容" at bounding box center [288, 149] width 21 height 16
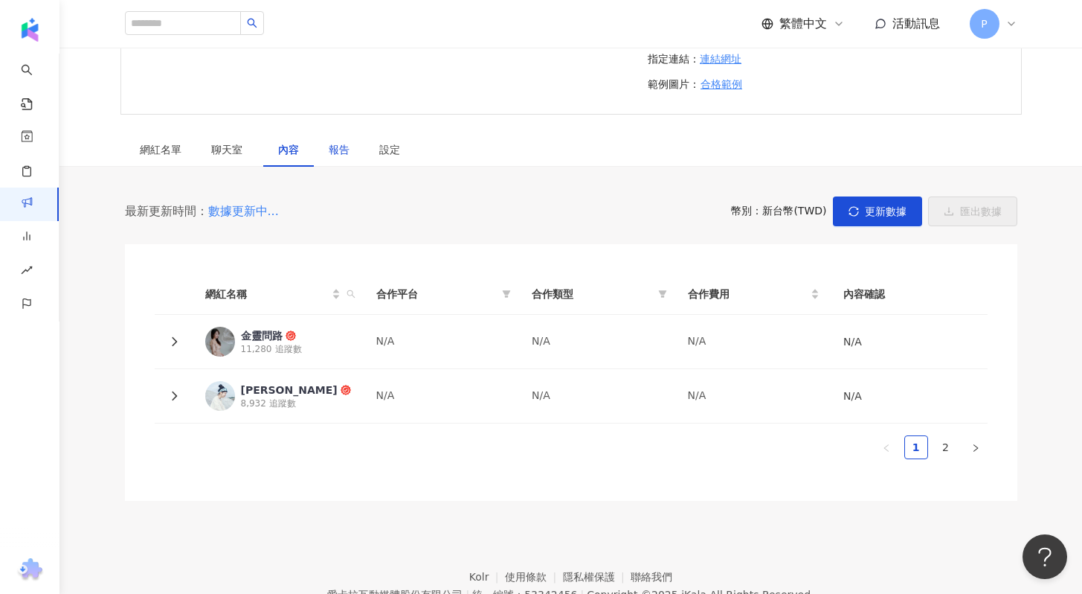
click at [341, 154] on div "報告" at bounding box center [339, 149] width 21 height 16
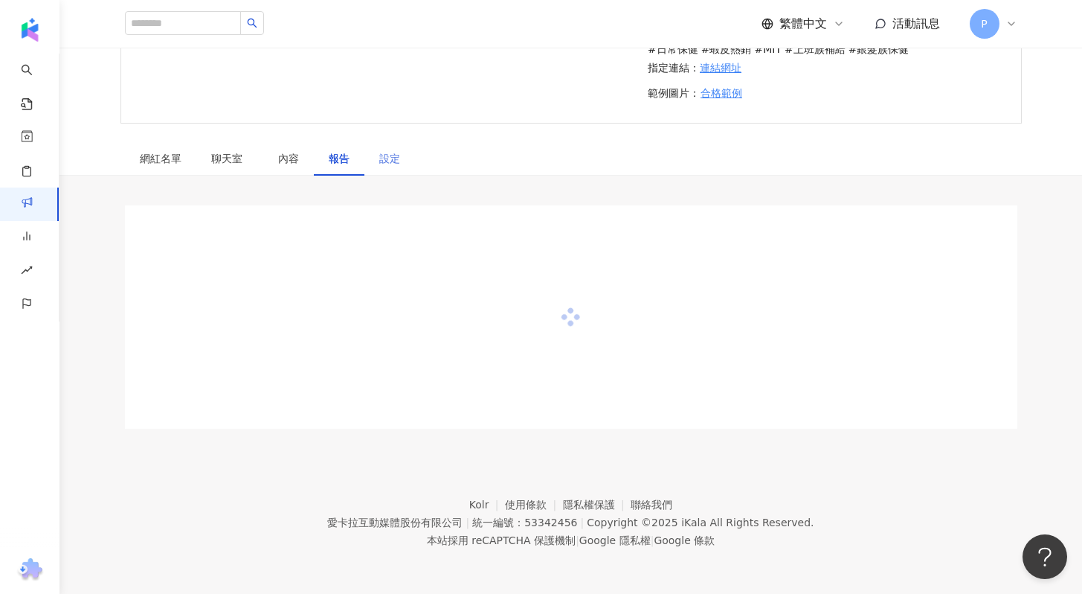
scroll to position [295, 0]
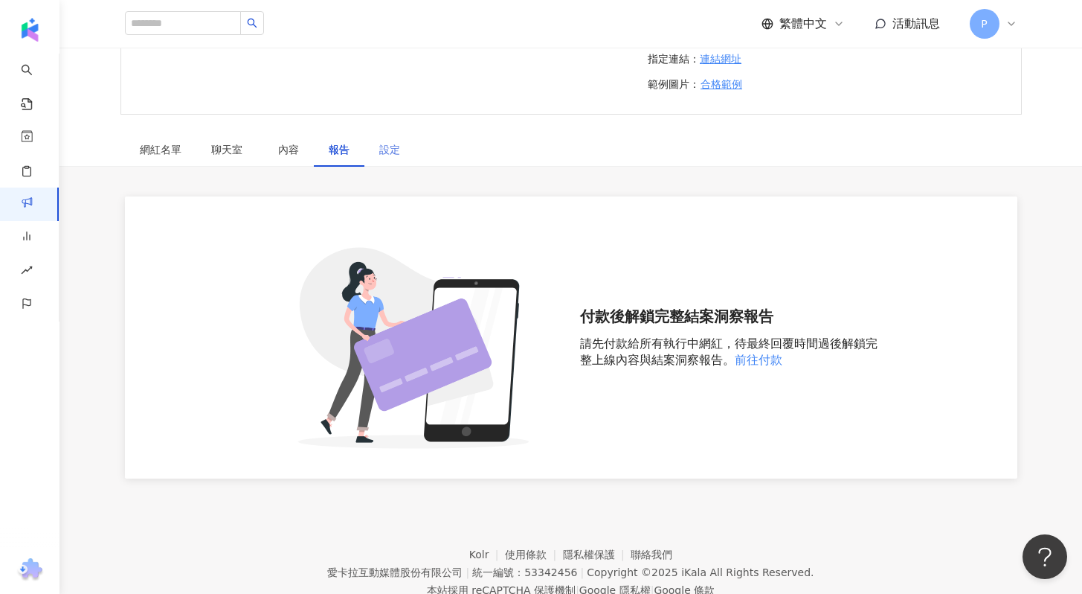
click at [386, 158] on div "設定" at bounding box center [389, 149] width 51 height 34
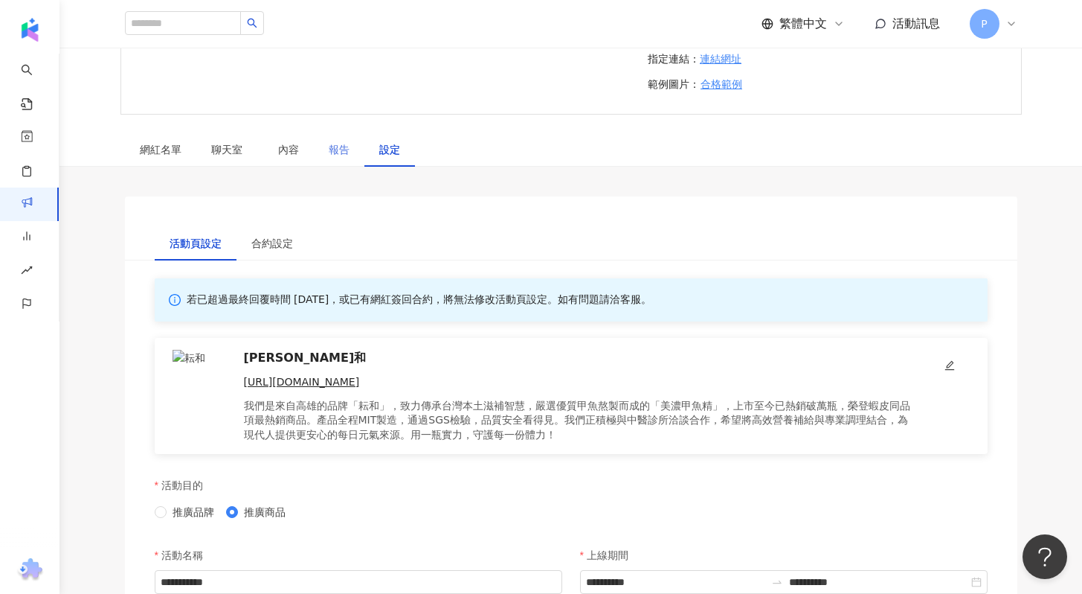
click at [321, 158] on div "報告" at bounding box center [339, 149] width 51 height 34
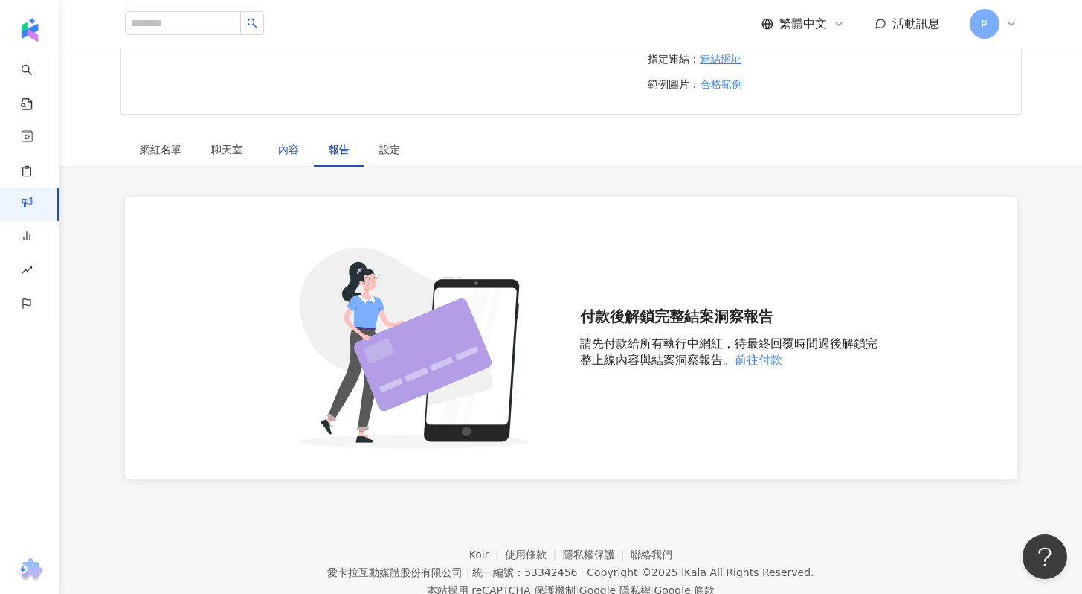
click at [298, 157] on div "內容" at bounding box center [288, 149] width 21 height 16
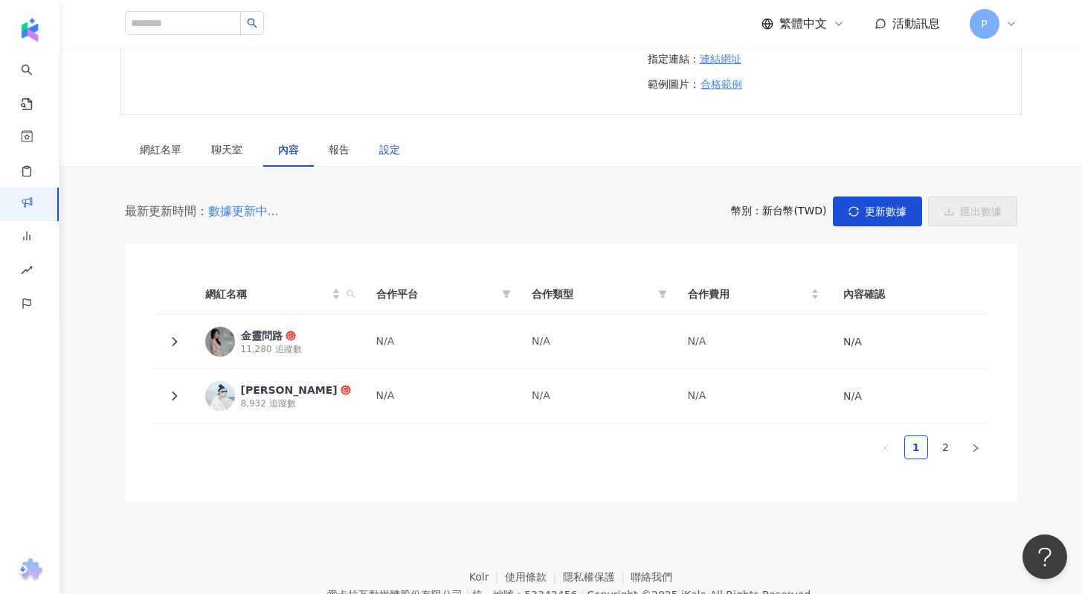
click at [383, 152] on div "設定" at bounding box center [389, 149] width 21 height 16
